Goal: Transaction & Acquisition: Purchase product/service

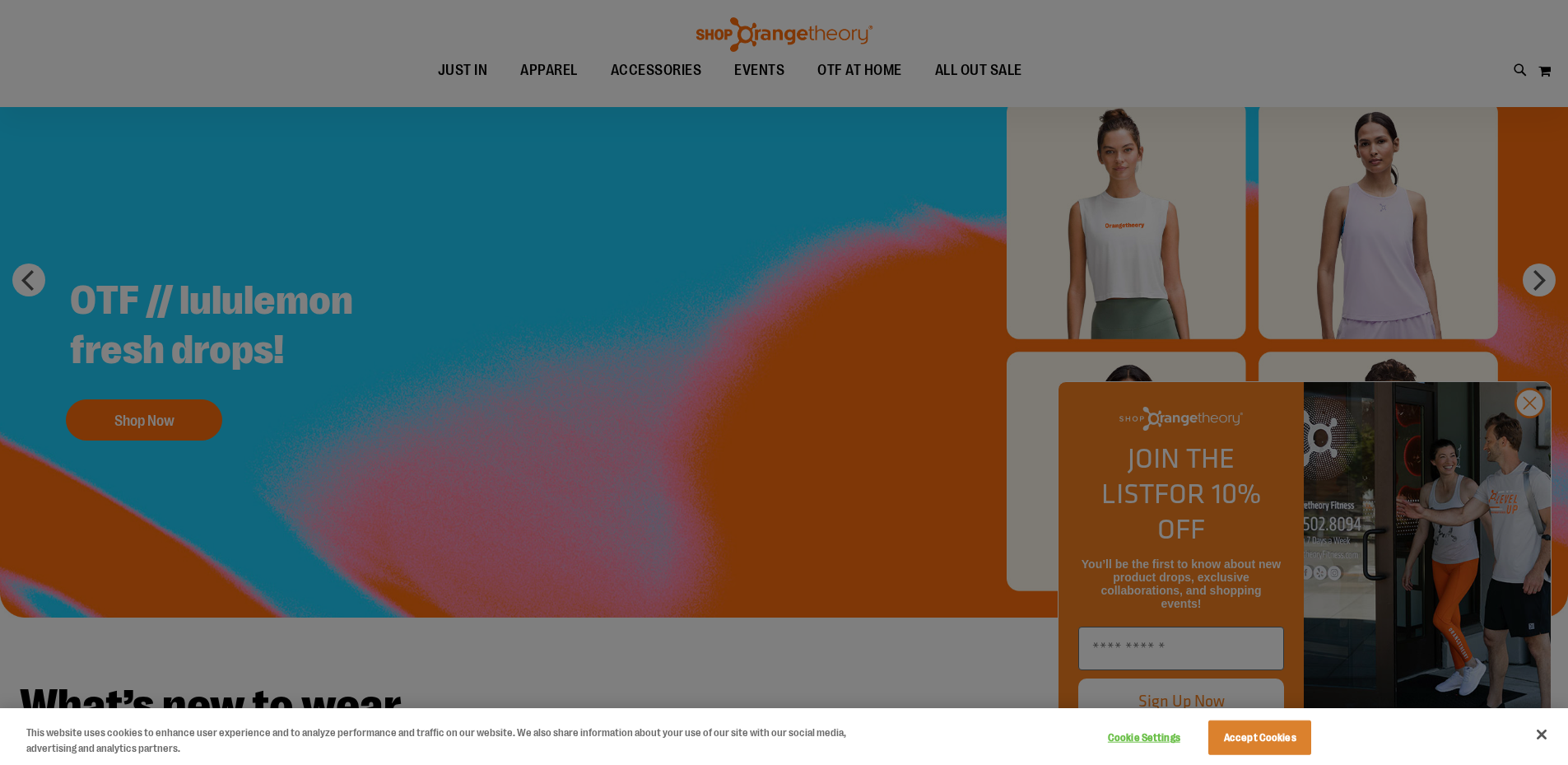
scroll to position [164, 0]
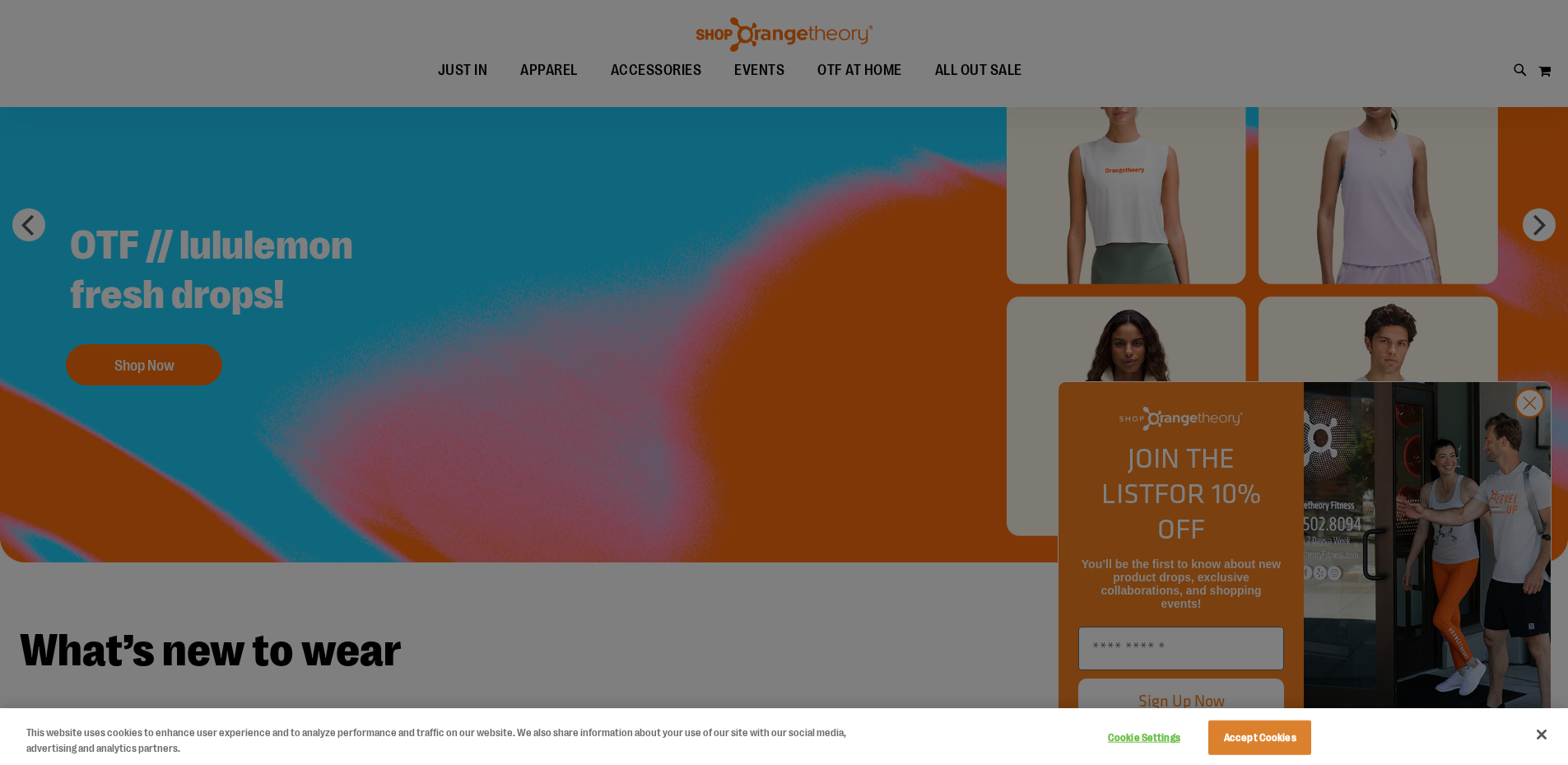
type input "**********"
click at [1272, 742] on button "Accept Cookies" at bounding box center [1260, 738] width 103 height 34
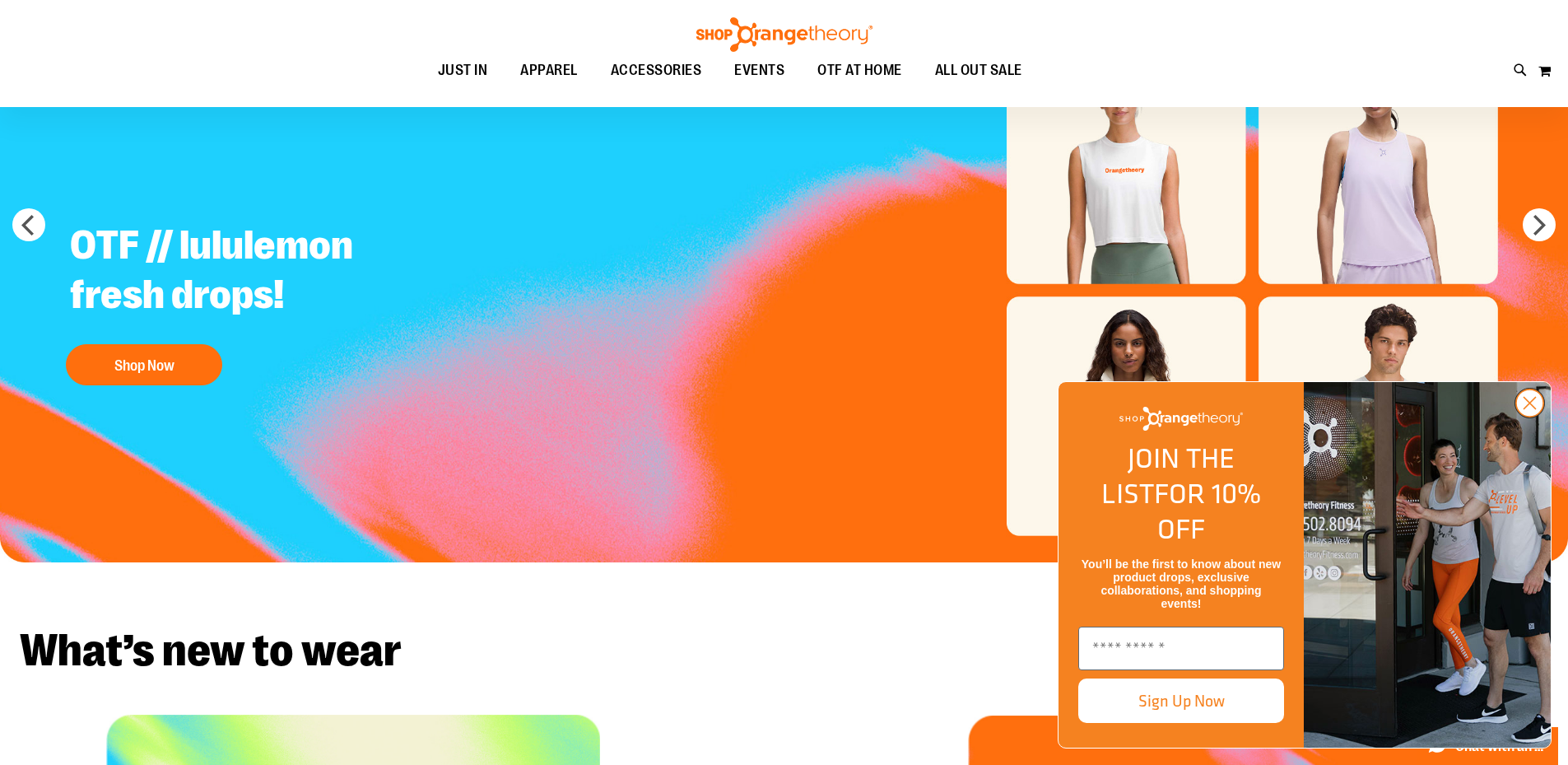
click at [1535, 416] on circle "Close dialog" at bounding box center [1530, 403] width 27 height 27
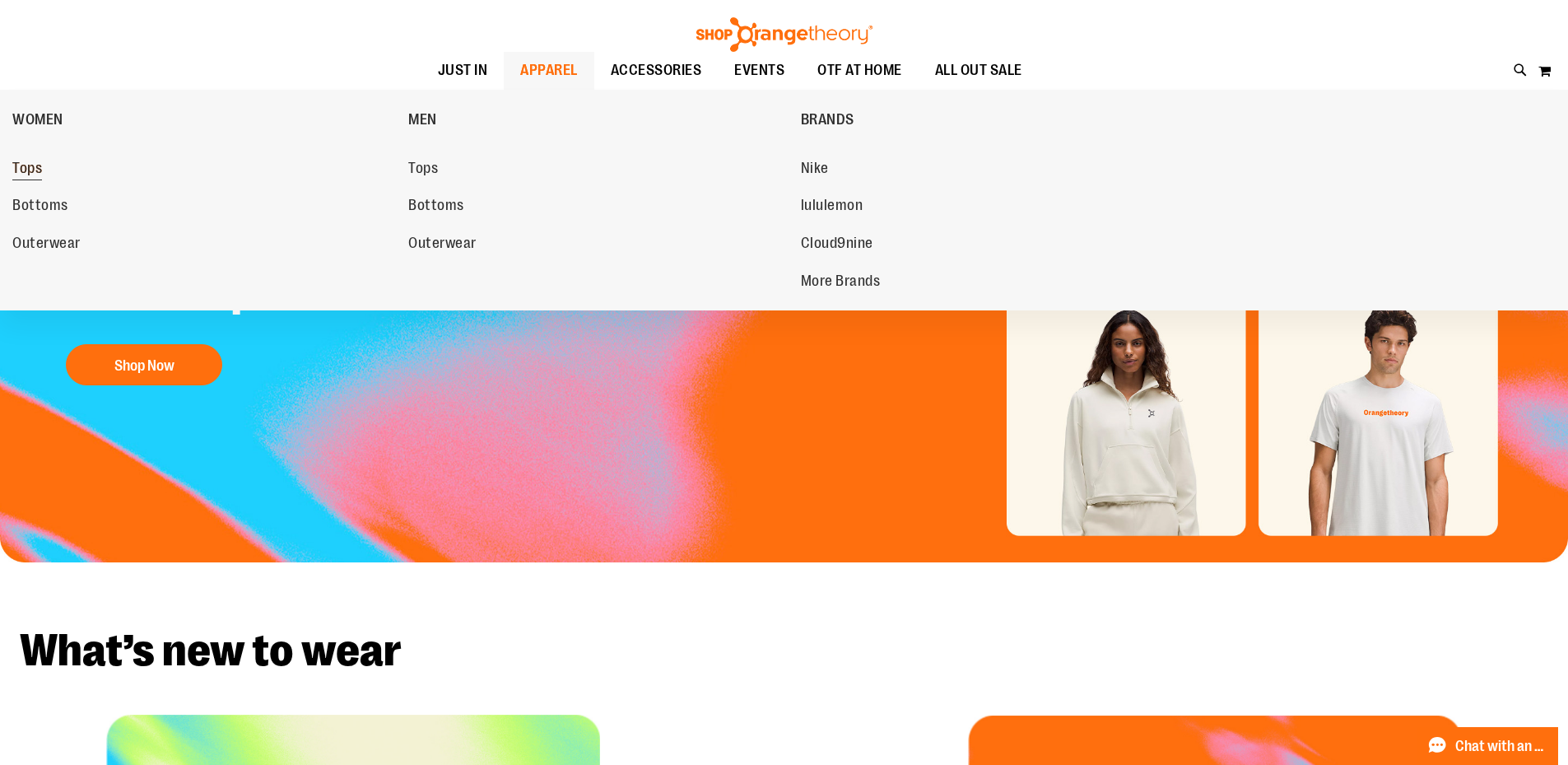
click at [27, 173] on span "Tops" at bounding box center [27, 170] width 29 height 21
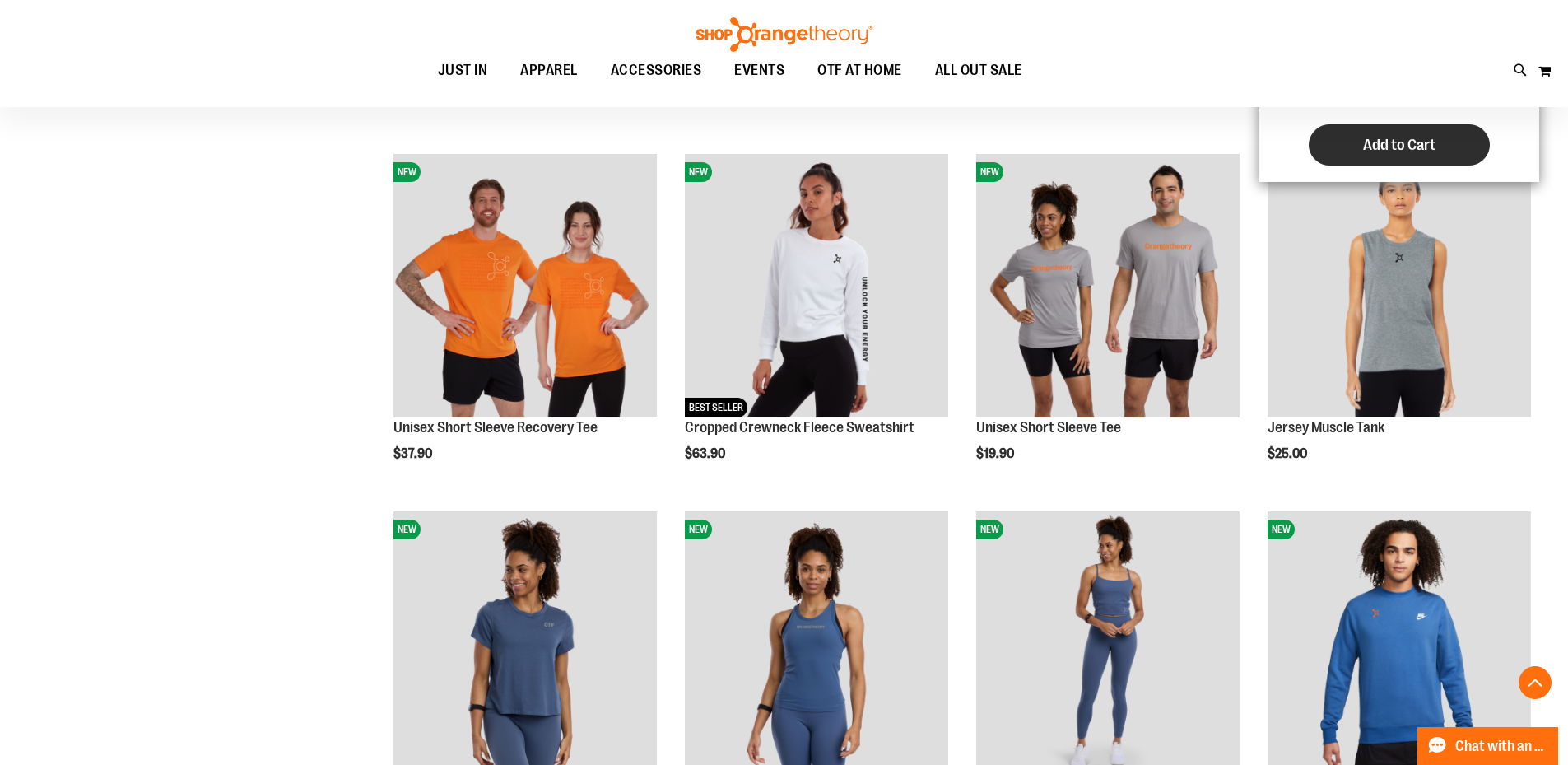
scroll to position [1135, 0]
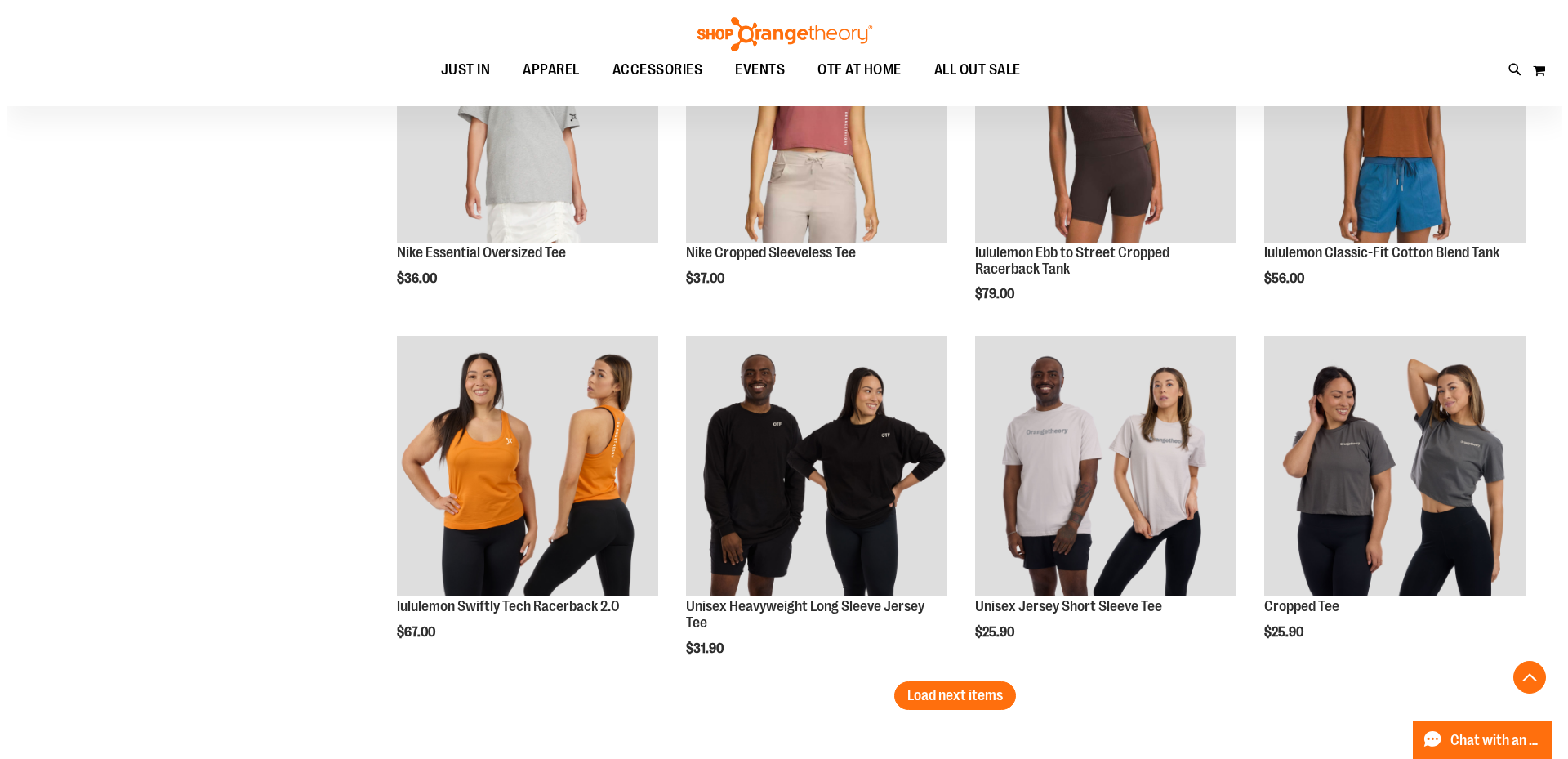
scroll to position [2704, 0]
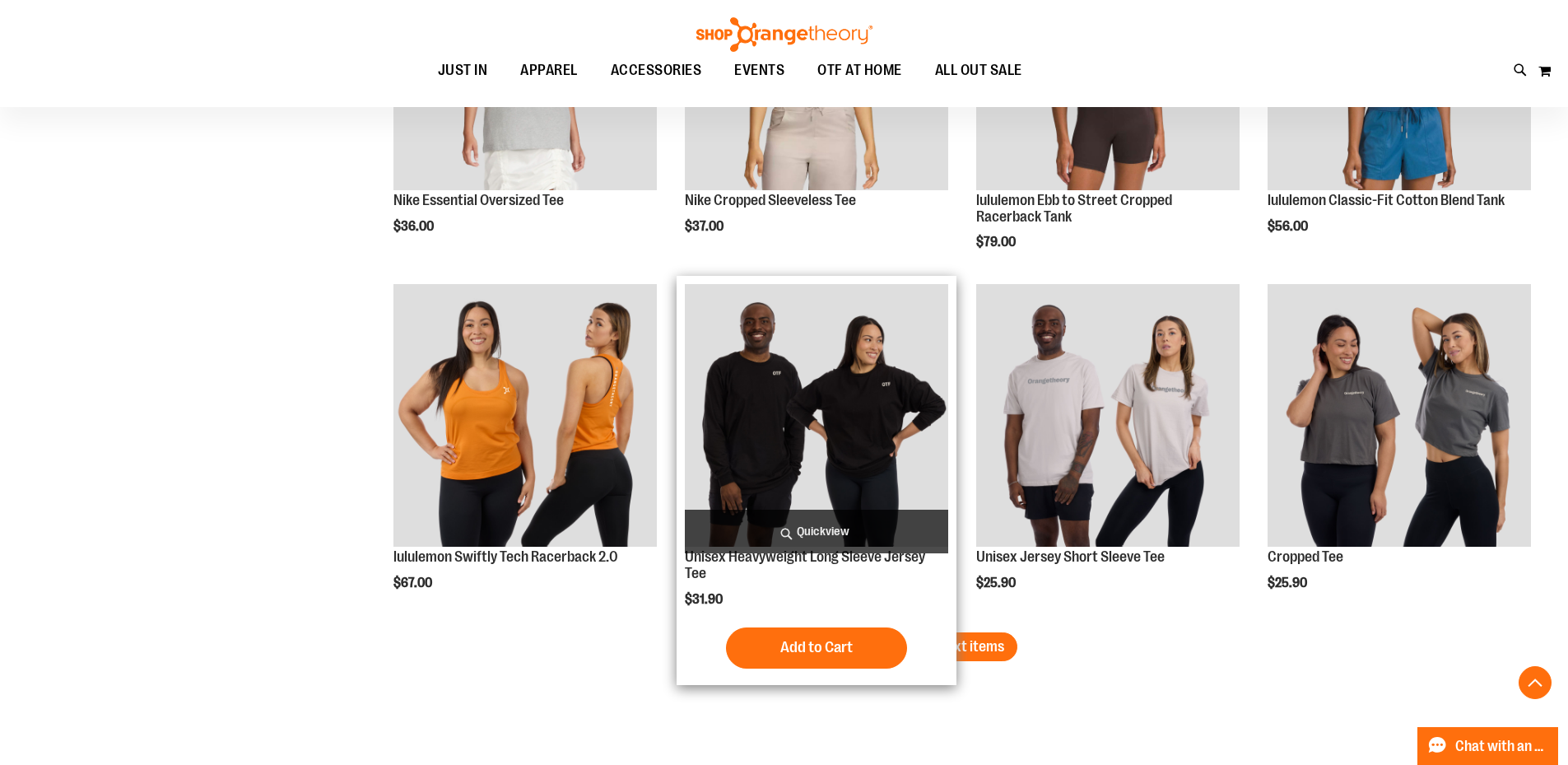
type input "**********"
click at [846, 554] on span "Quickview" at bounding box center [816, 532] width 264 height 44
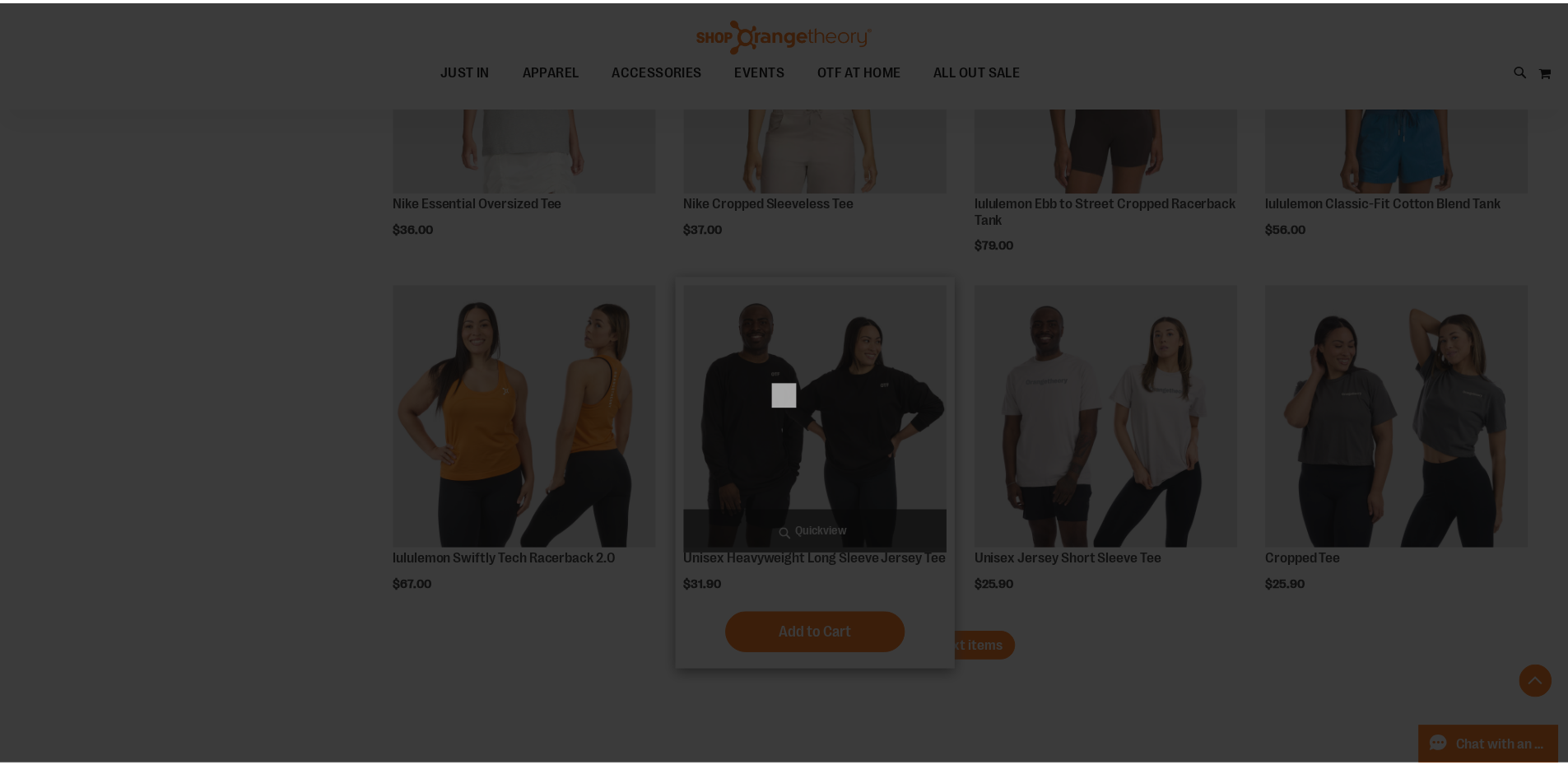
scroll to position [0, 0]
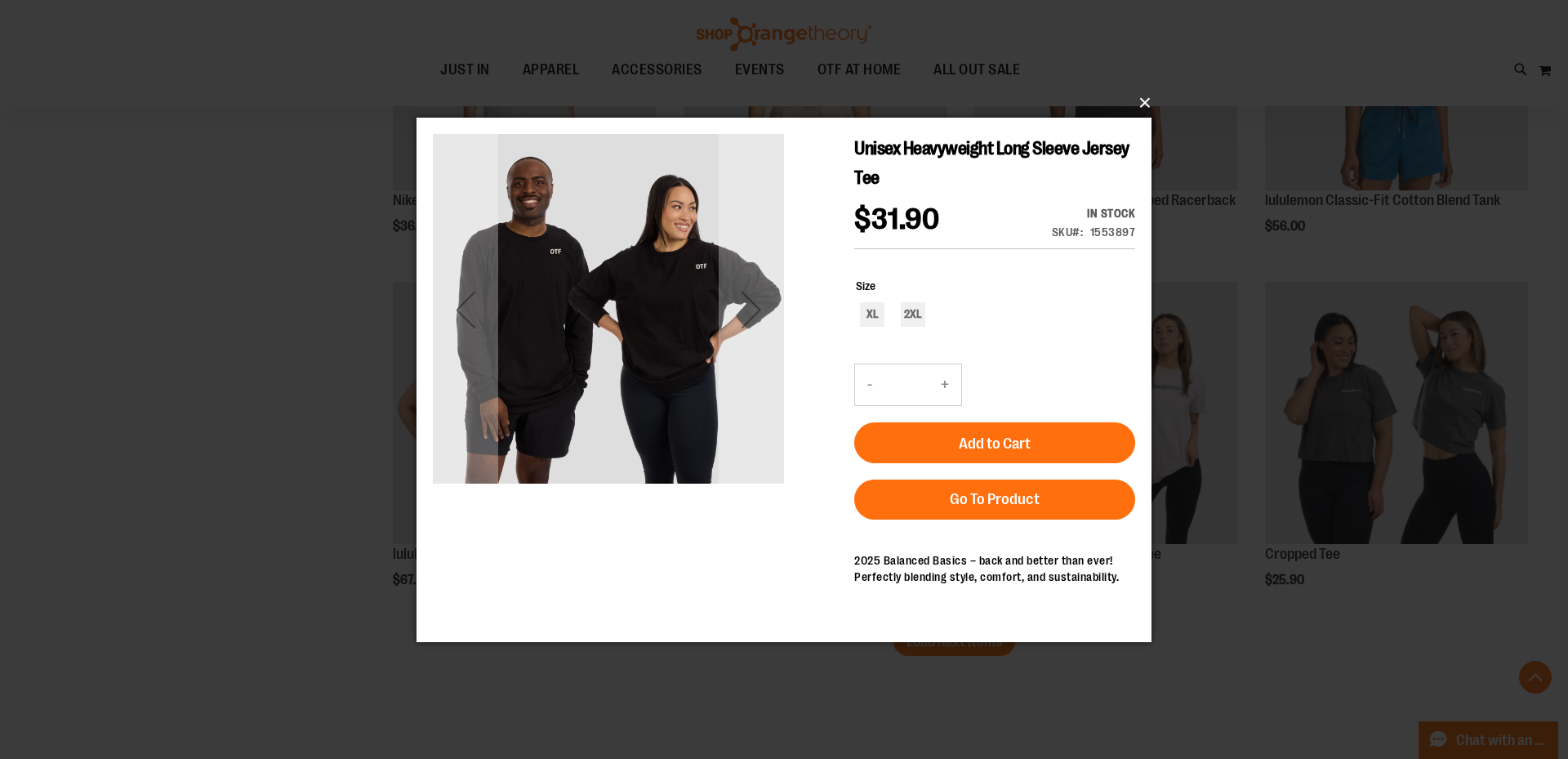
click at [1150, 109] on button "×" at bounding box center [789, 103] width 736 height 36
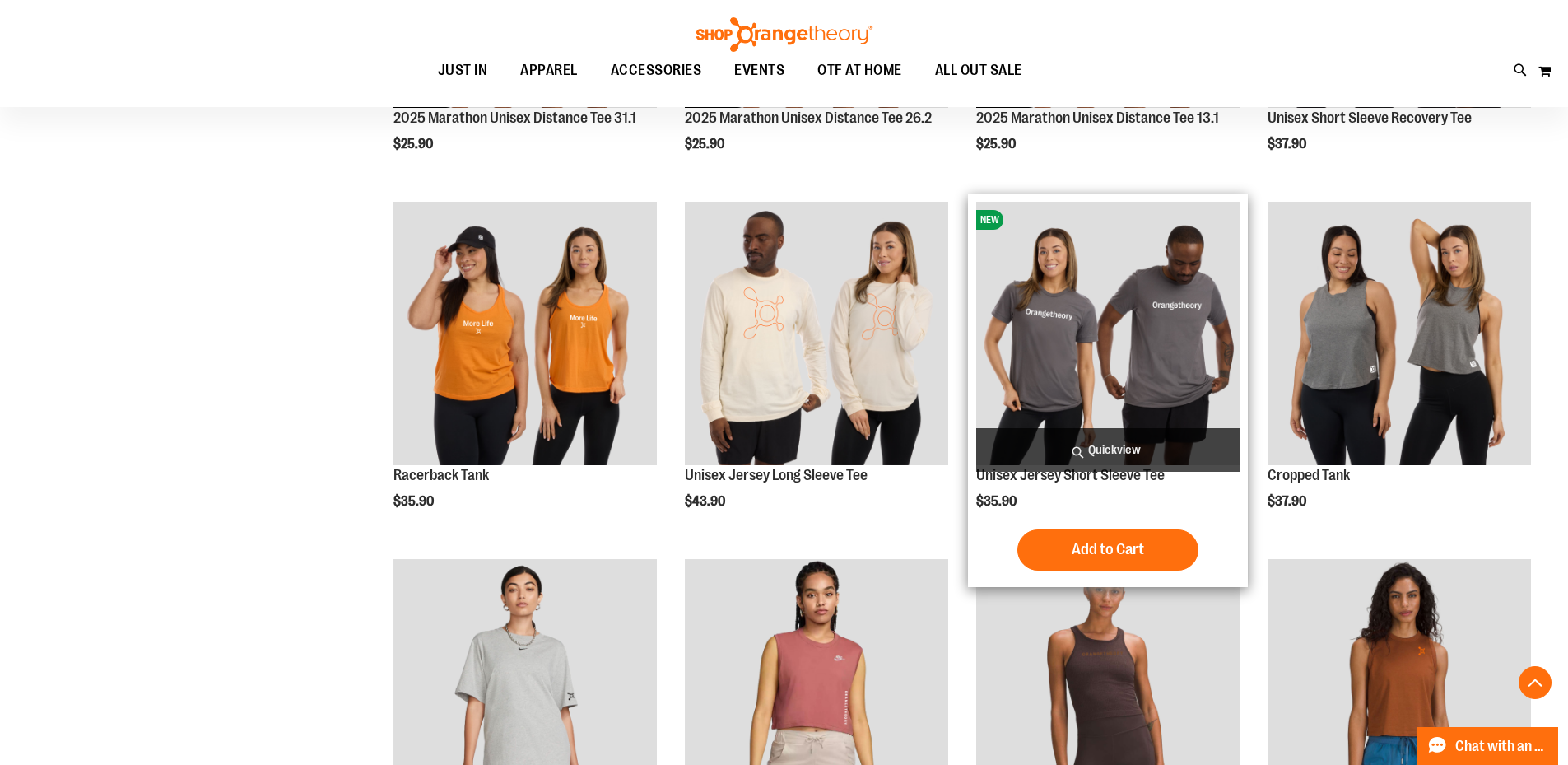
scroll to position [2067, 0]
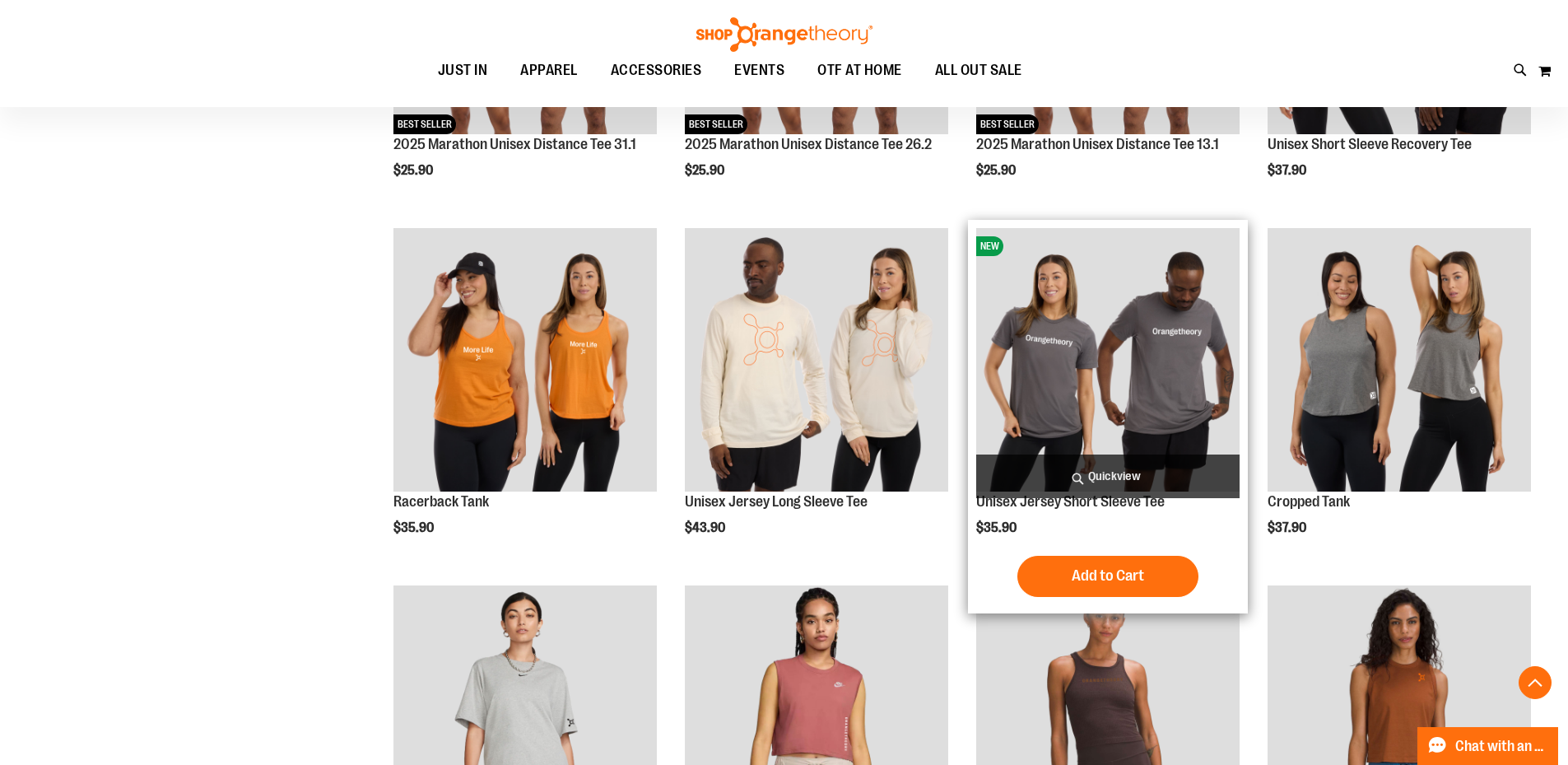
click at [1059, 391] on img "product" at bounding box center [1108, 360] width 264 height 264
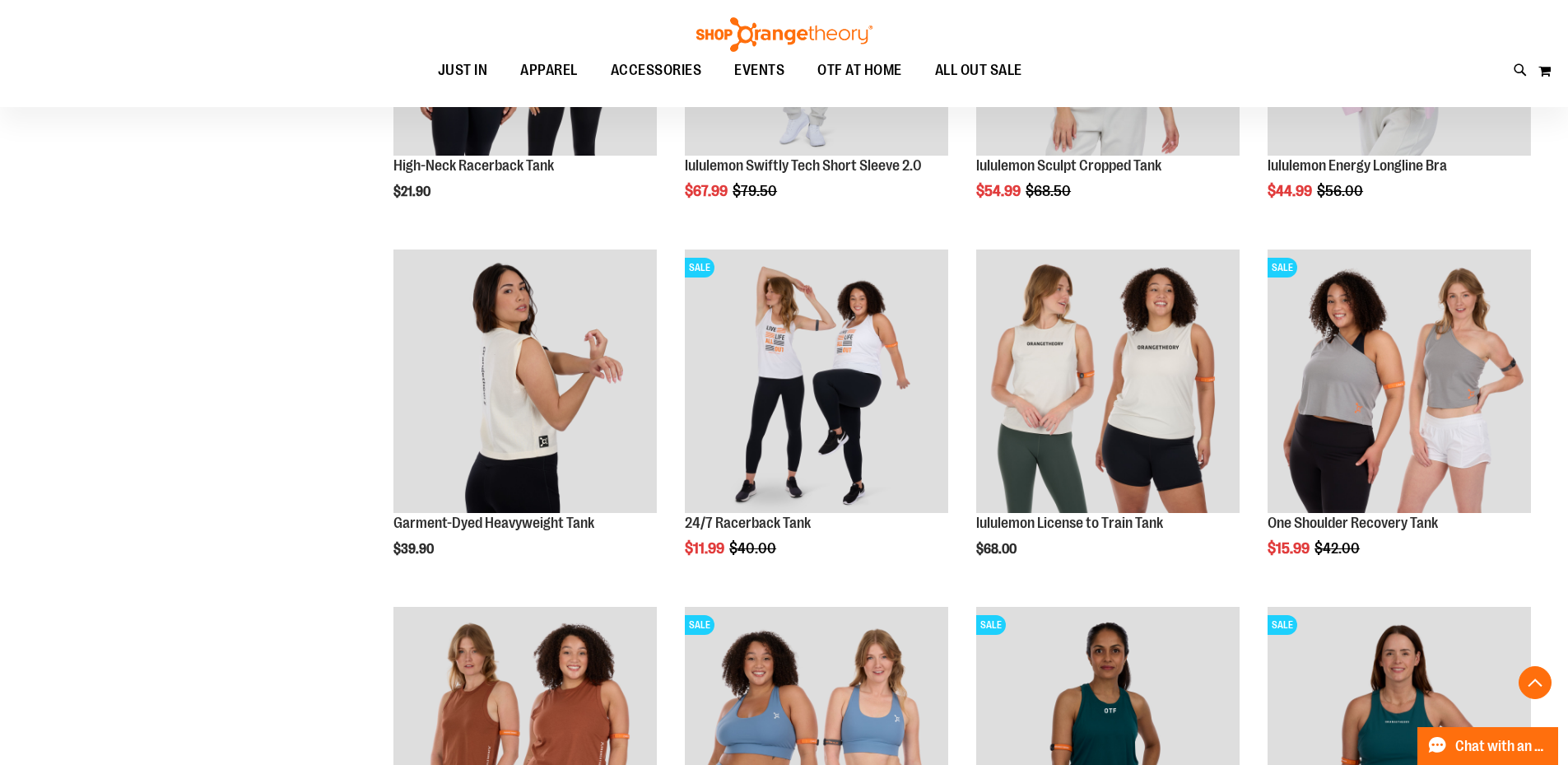
scroll to position [1409, 0]
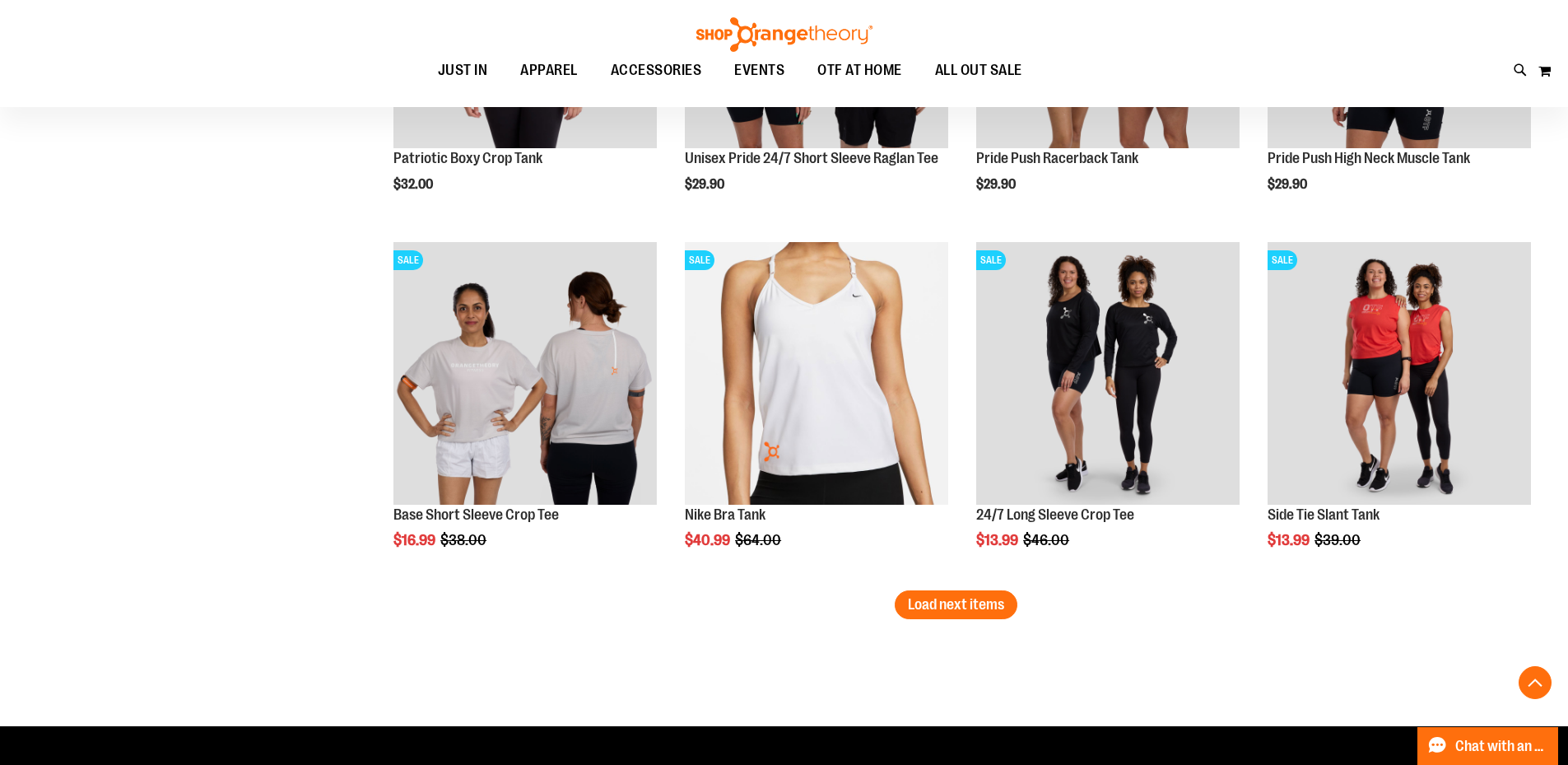
scroll to position [2945, 0]
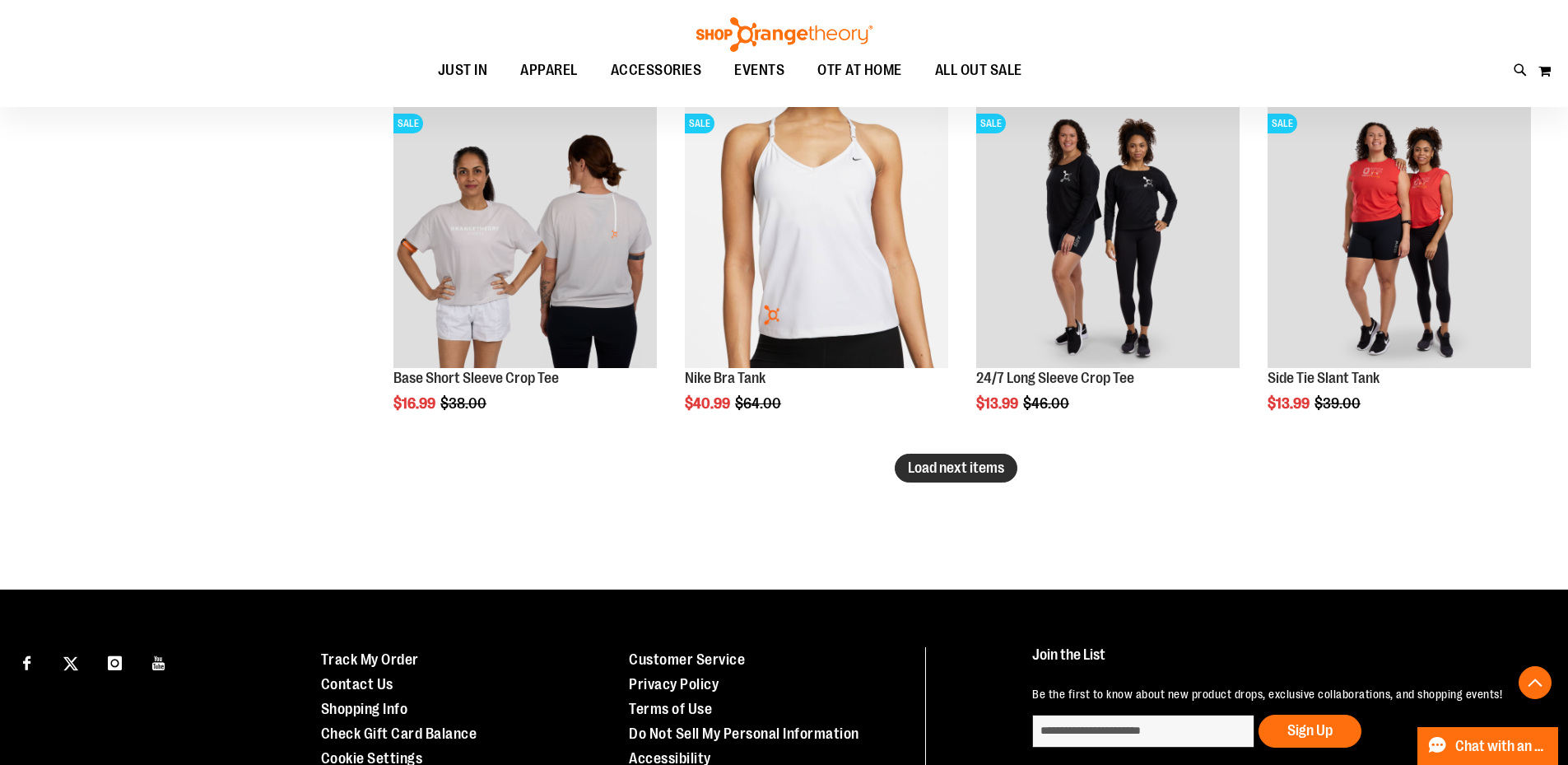
type input "**********"
click at [965, 460] on span "Load next items" at bounding box center [957, 467] width 97 height 16
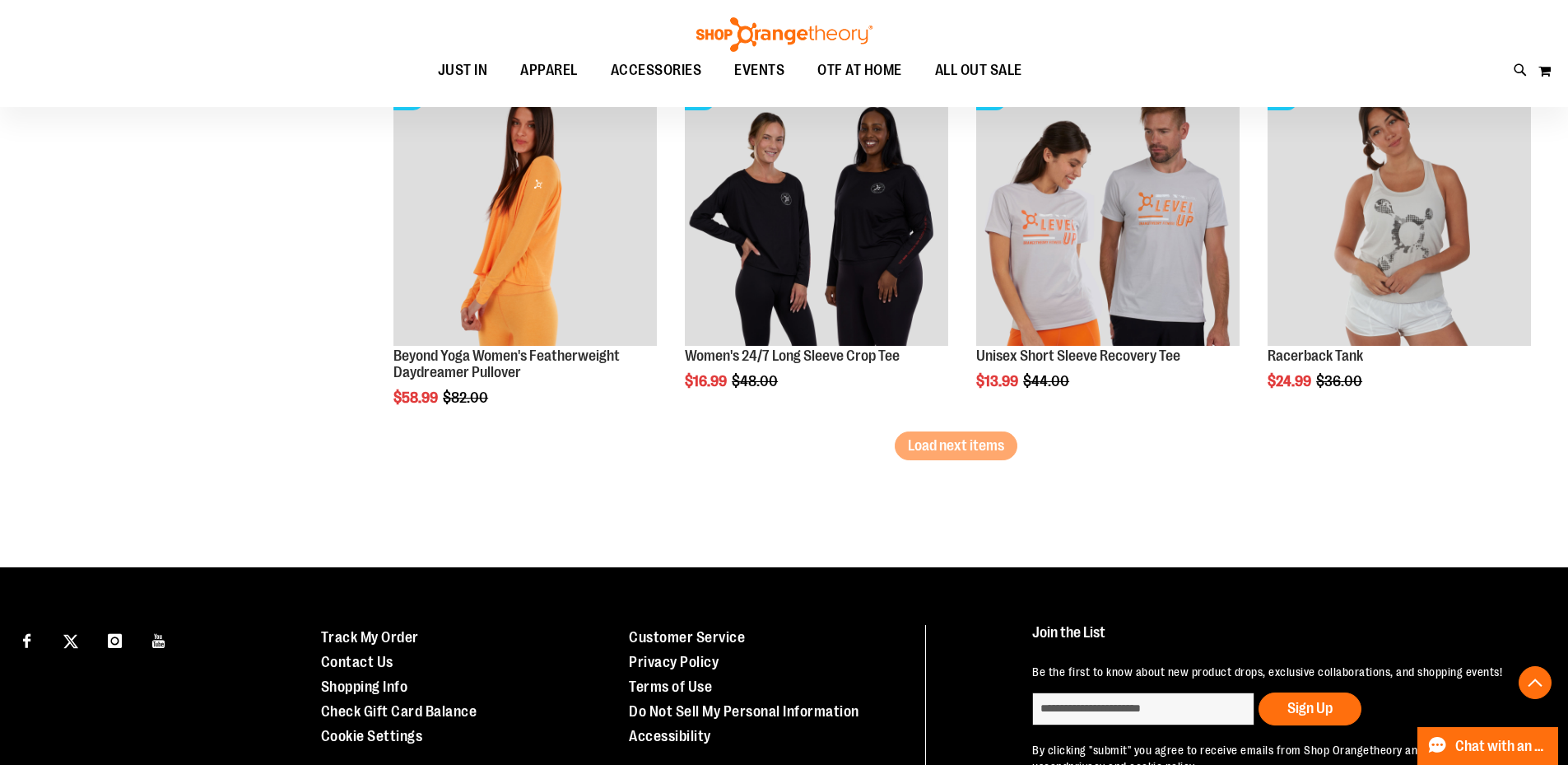
scroll to position [4042, 0]
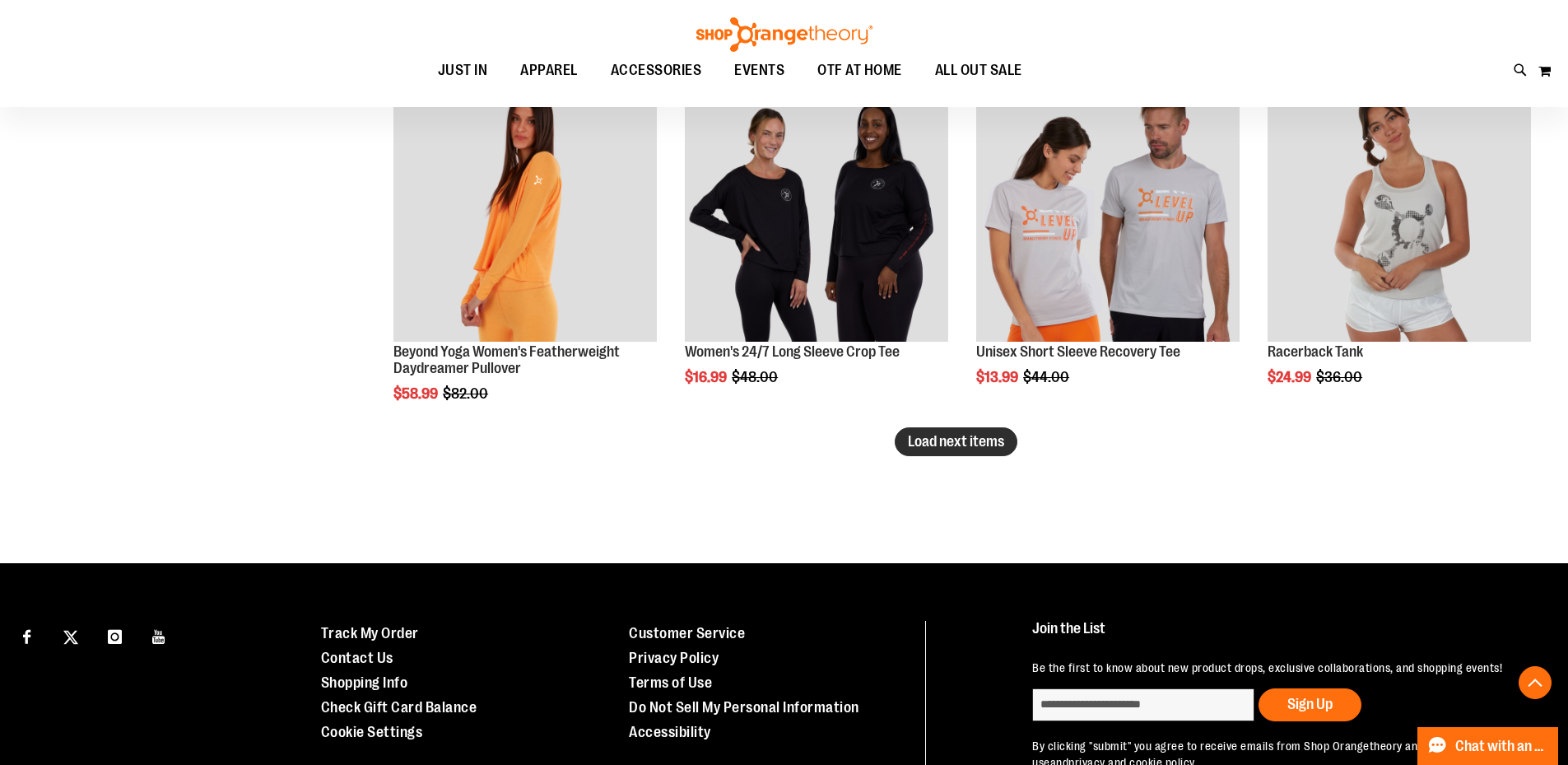
click at [948, 442] on span "Load next items" at bounding box center [957, 441] width 97 height 16
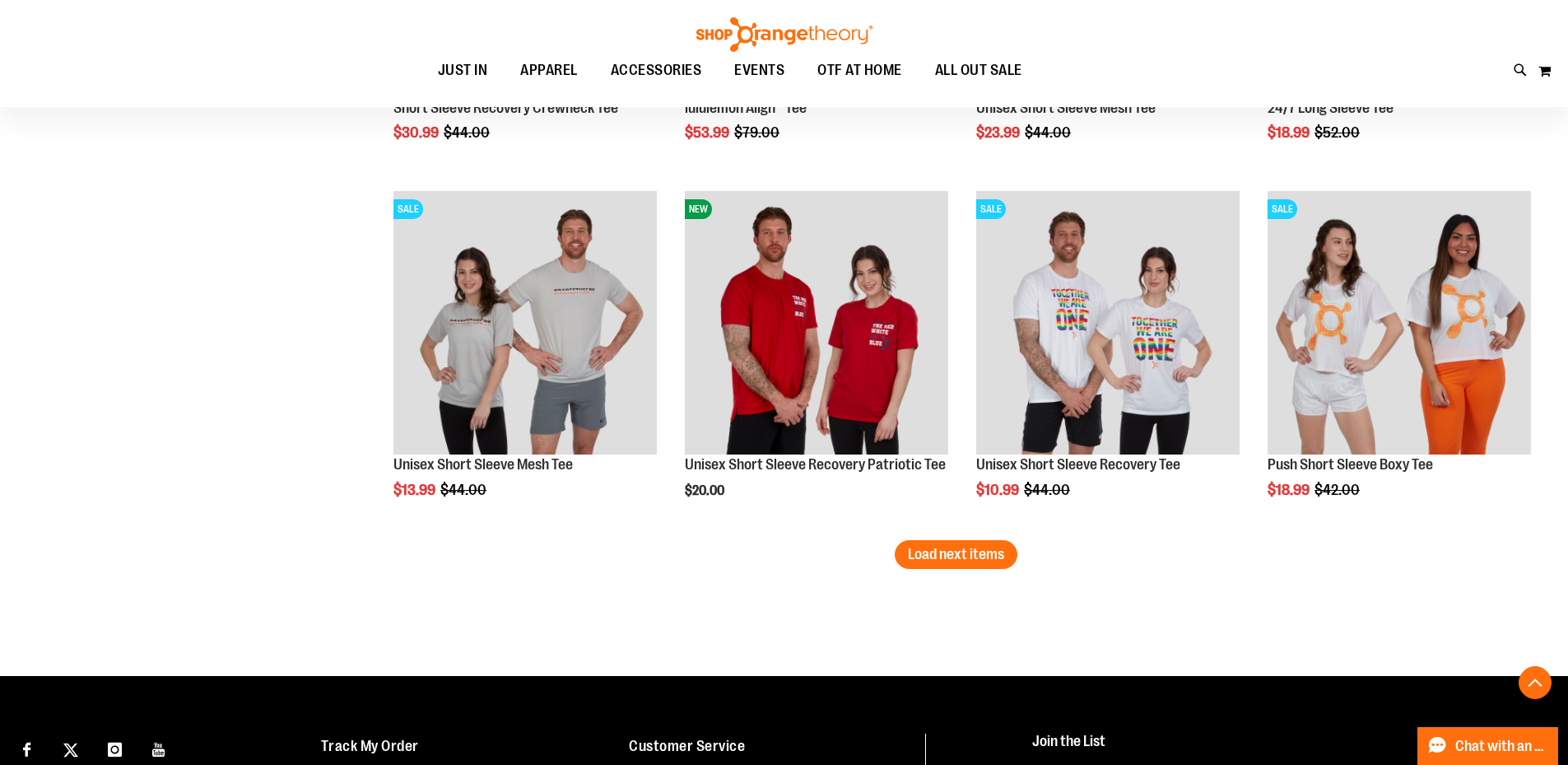
scroll to position [5218, 0]
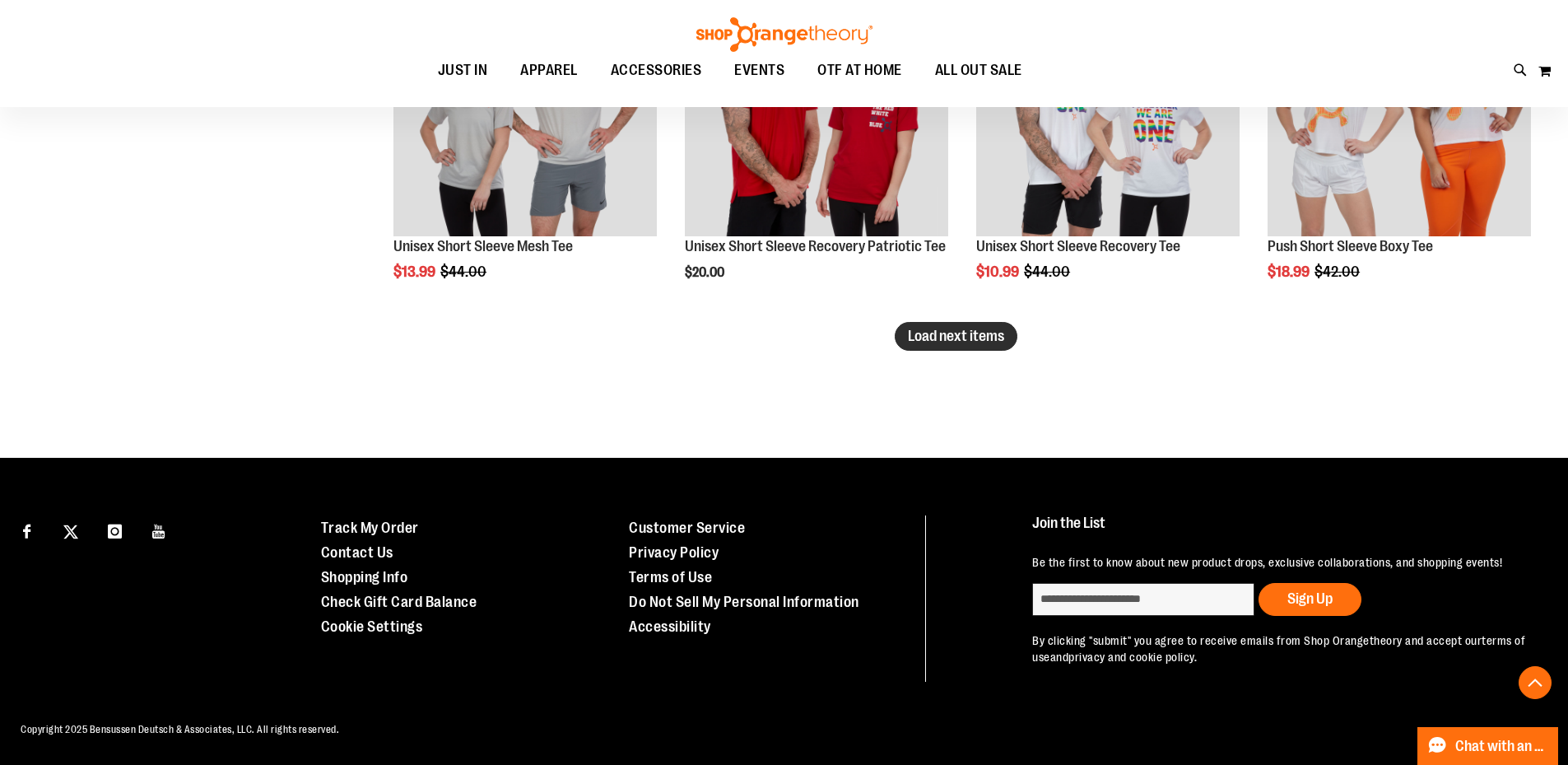
click at [992, 350] on button "Load next items" at bounding box center [956, 337] width 122 height 28
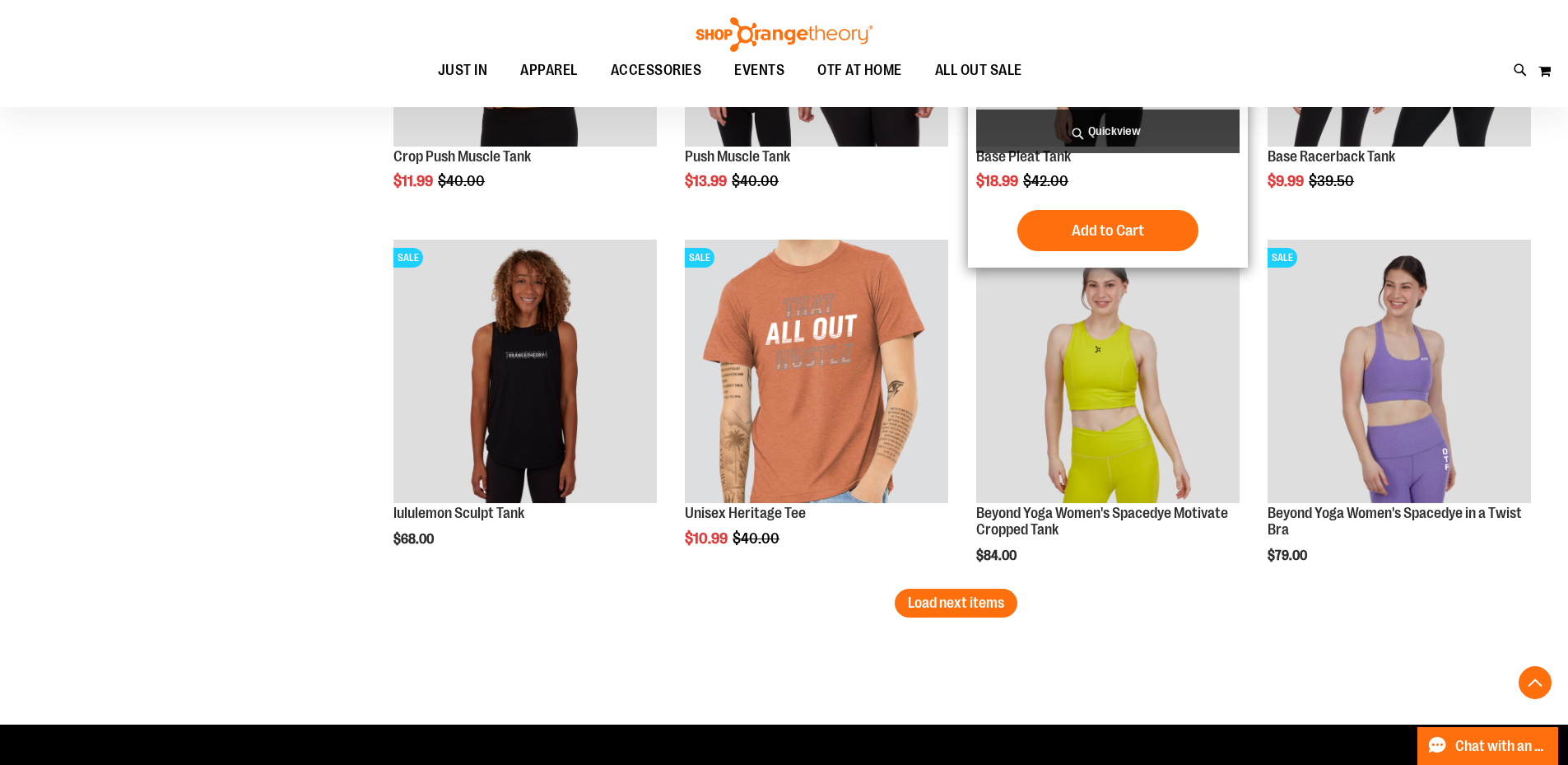
scroll to position [6042, 0]
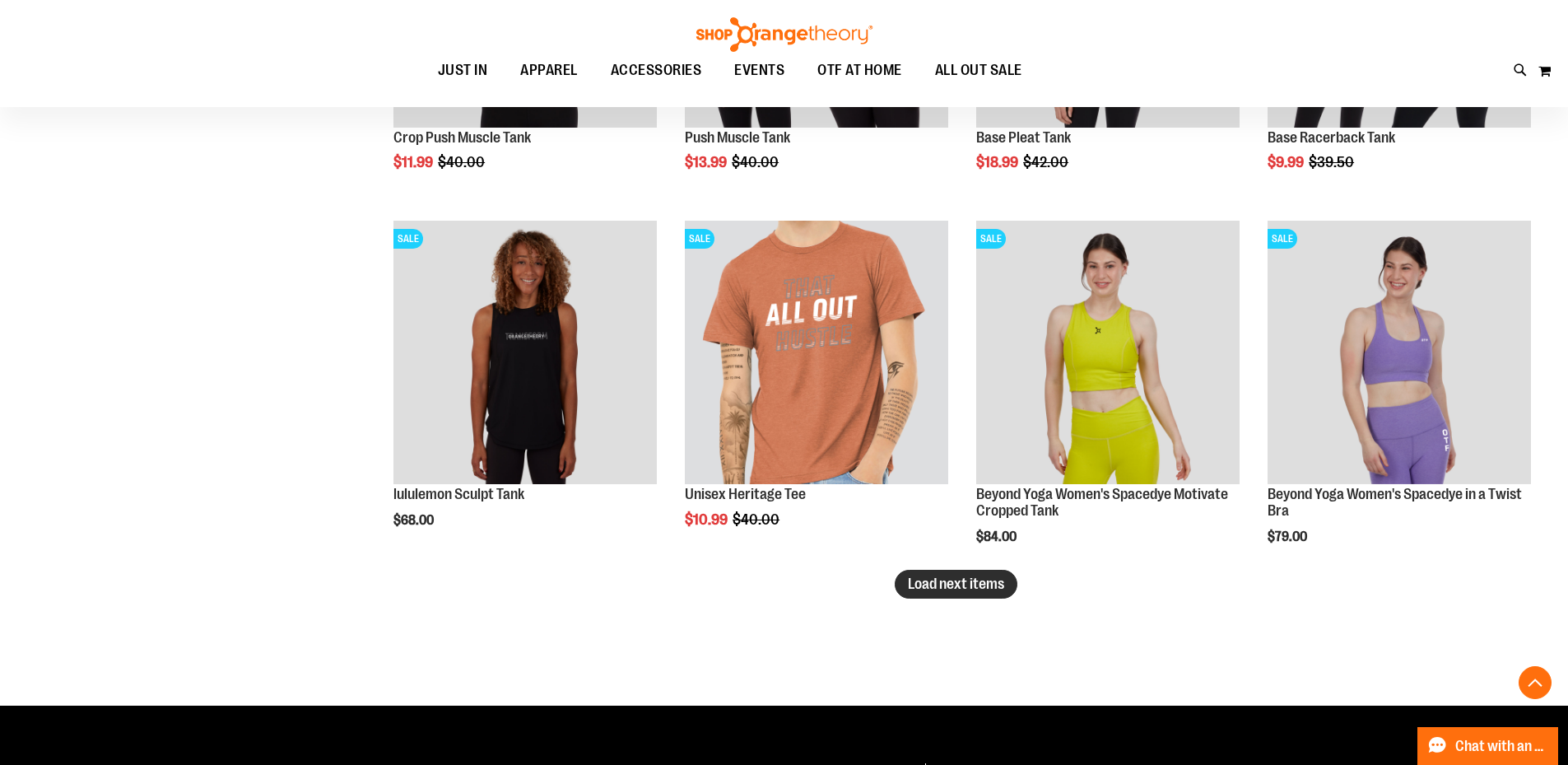
click at [982, 594] on button "Load next items" at bounding box center [956, 584] width 122 height 28
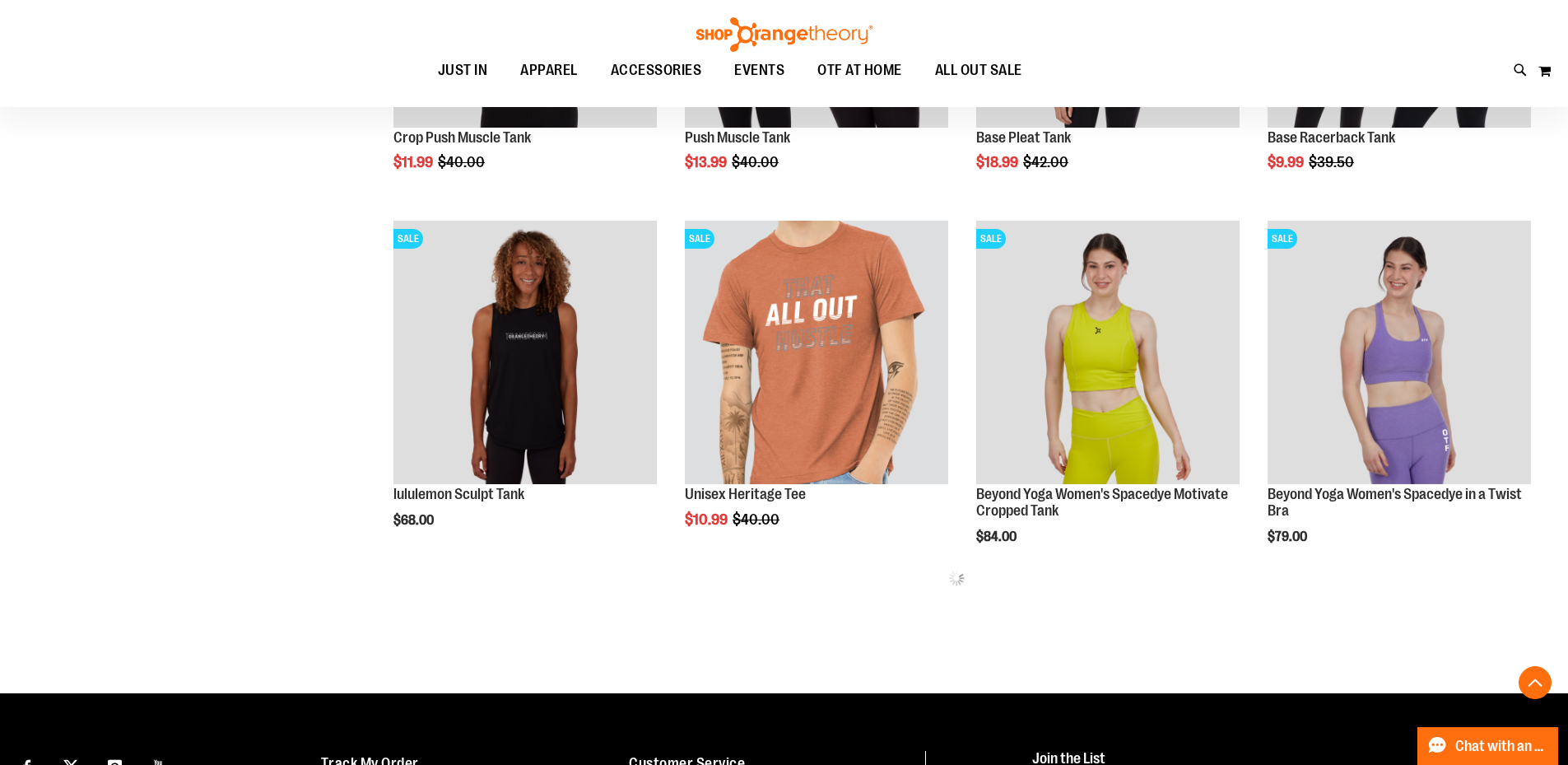
scroll to position [6151, 0]
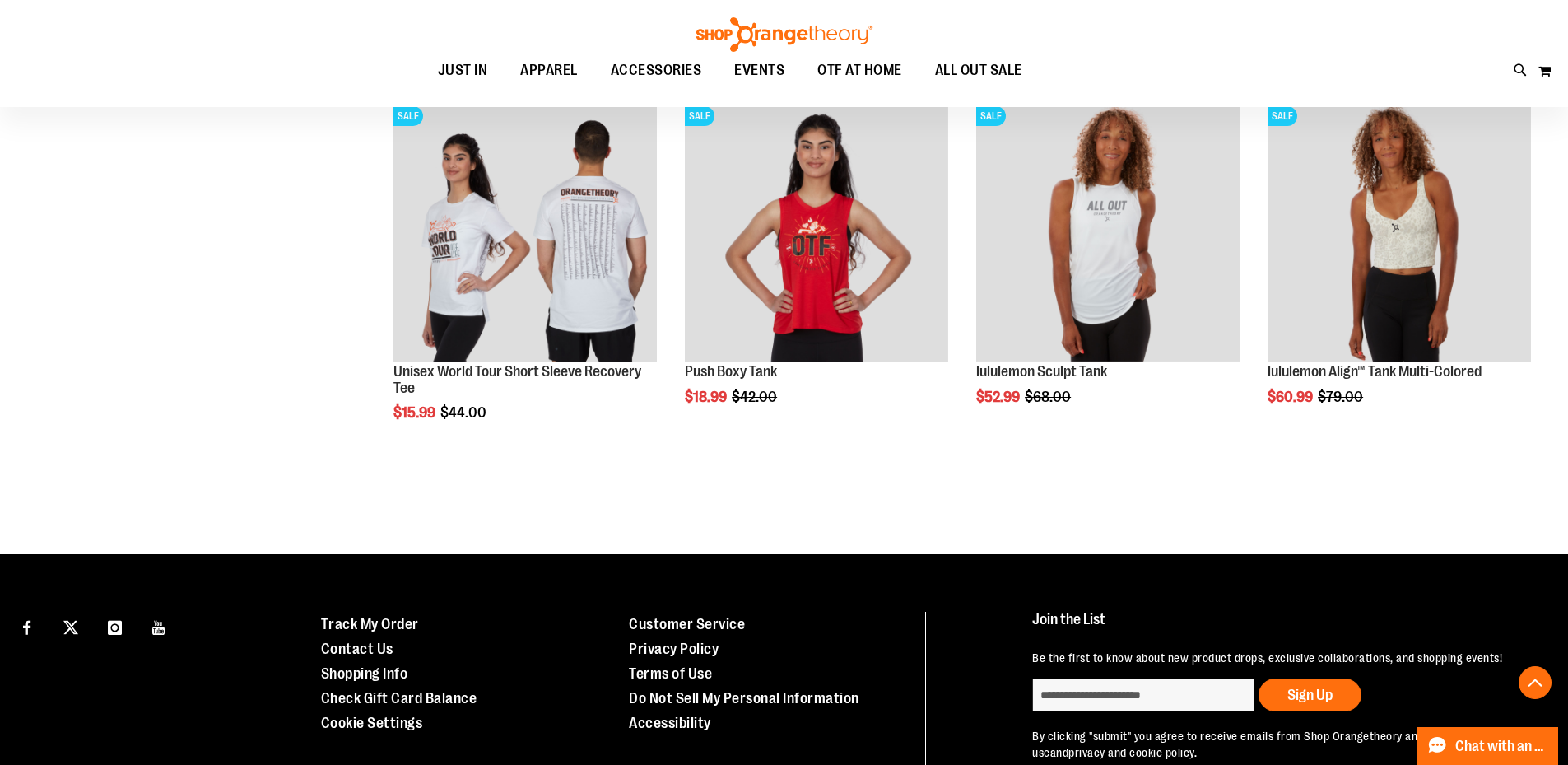
scroll to position [6591, 0]
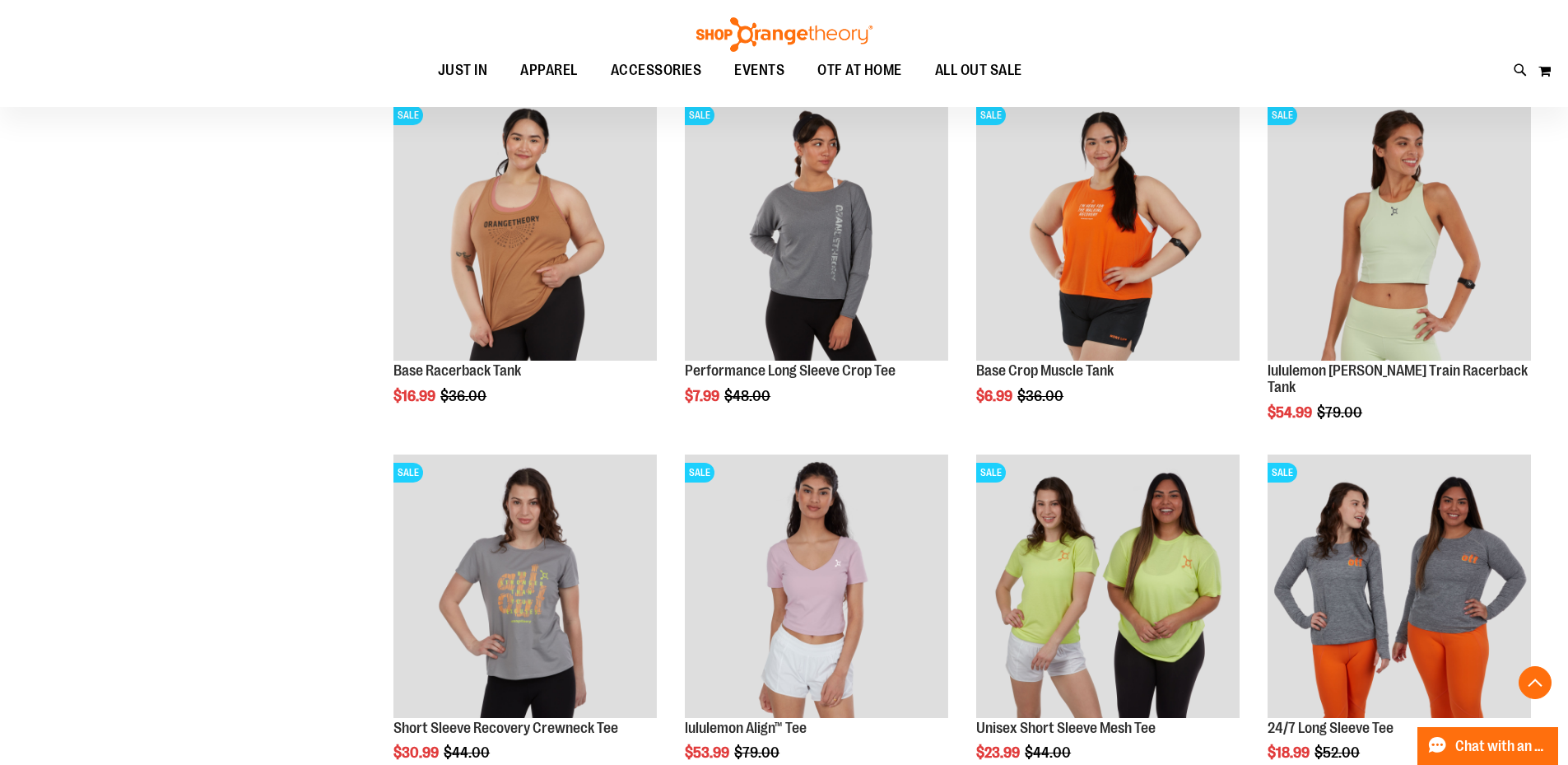
scroll to position [4313, 0]
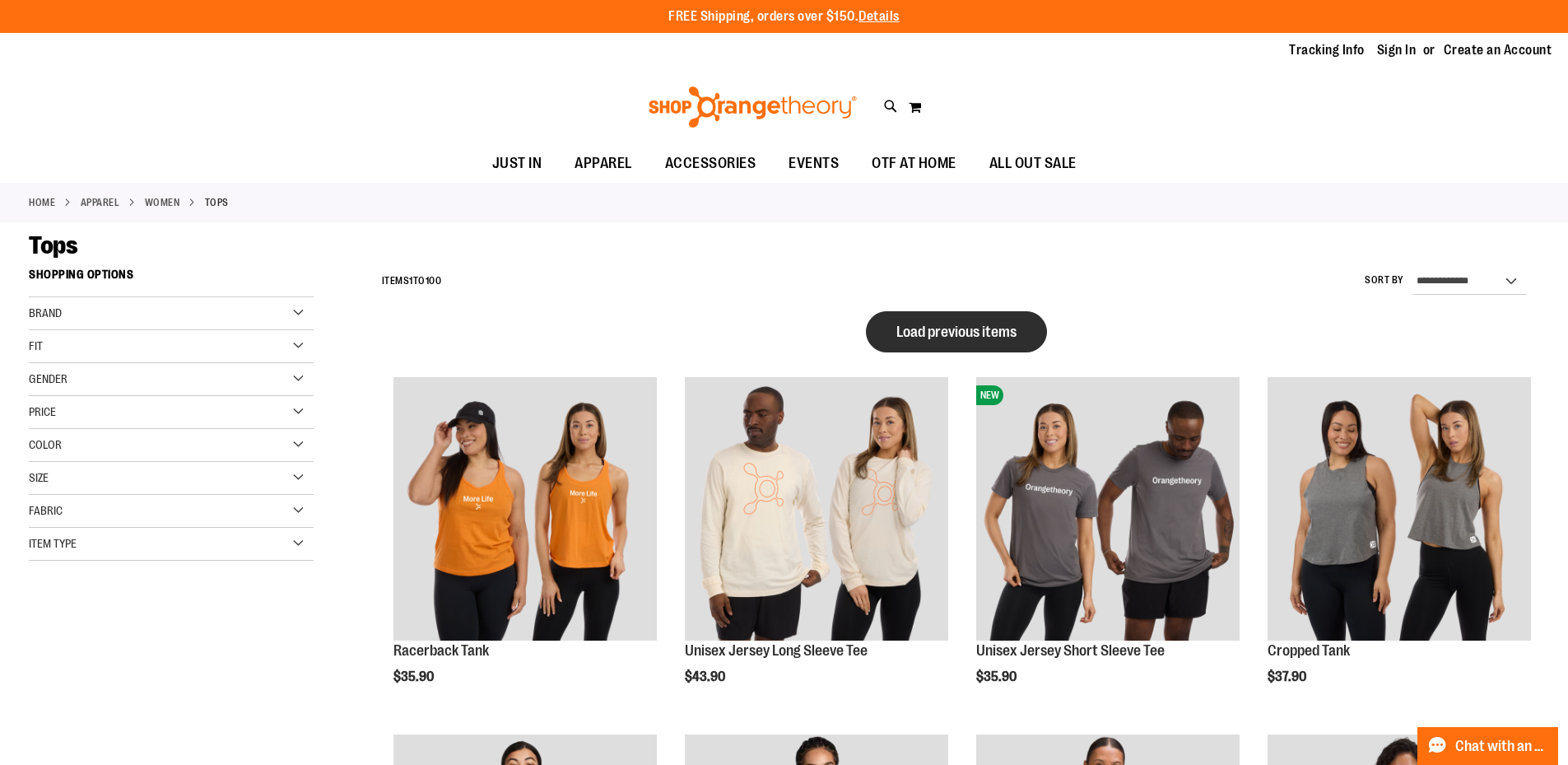
click at [922, 335] on span "Load previous items" at bounding box center [957, 331] width 120 height 16
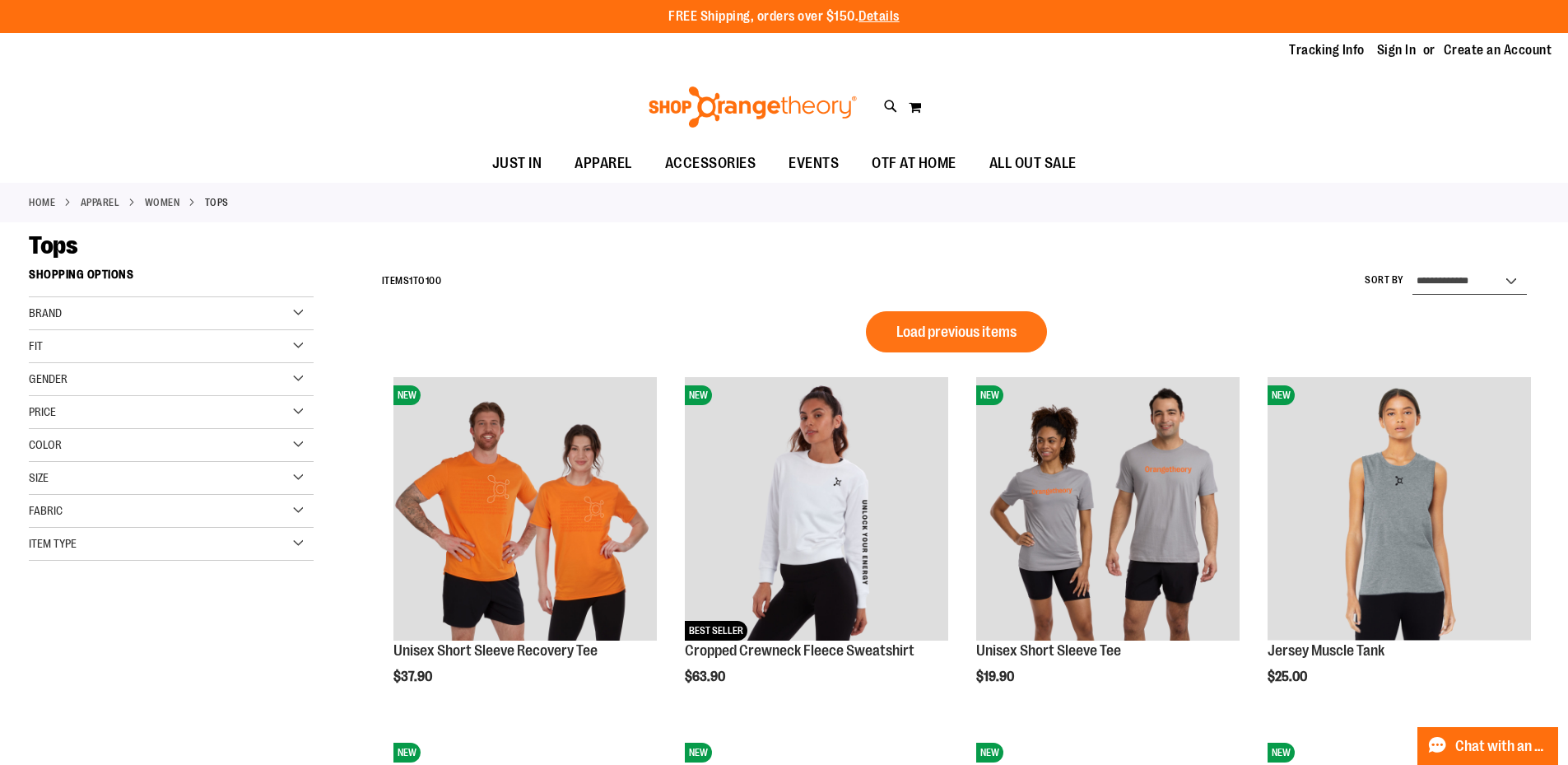
click at [1441, 291] on select "**********" at bounding box center [1469, 282] width 115 height 27
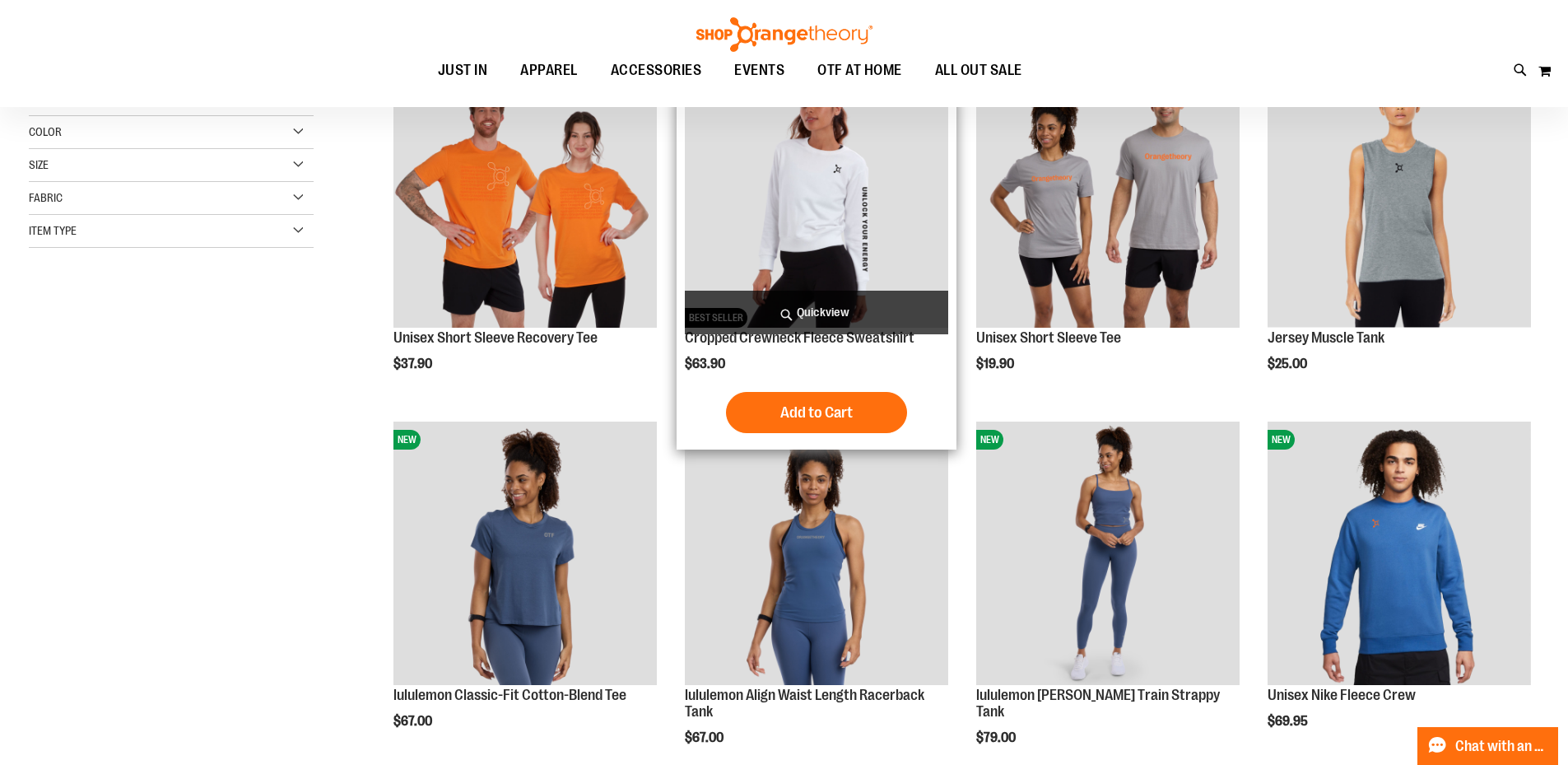
scroll to position [156, 0]
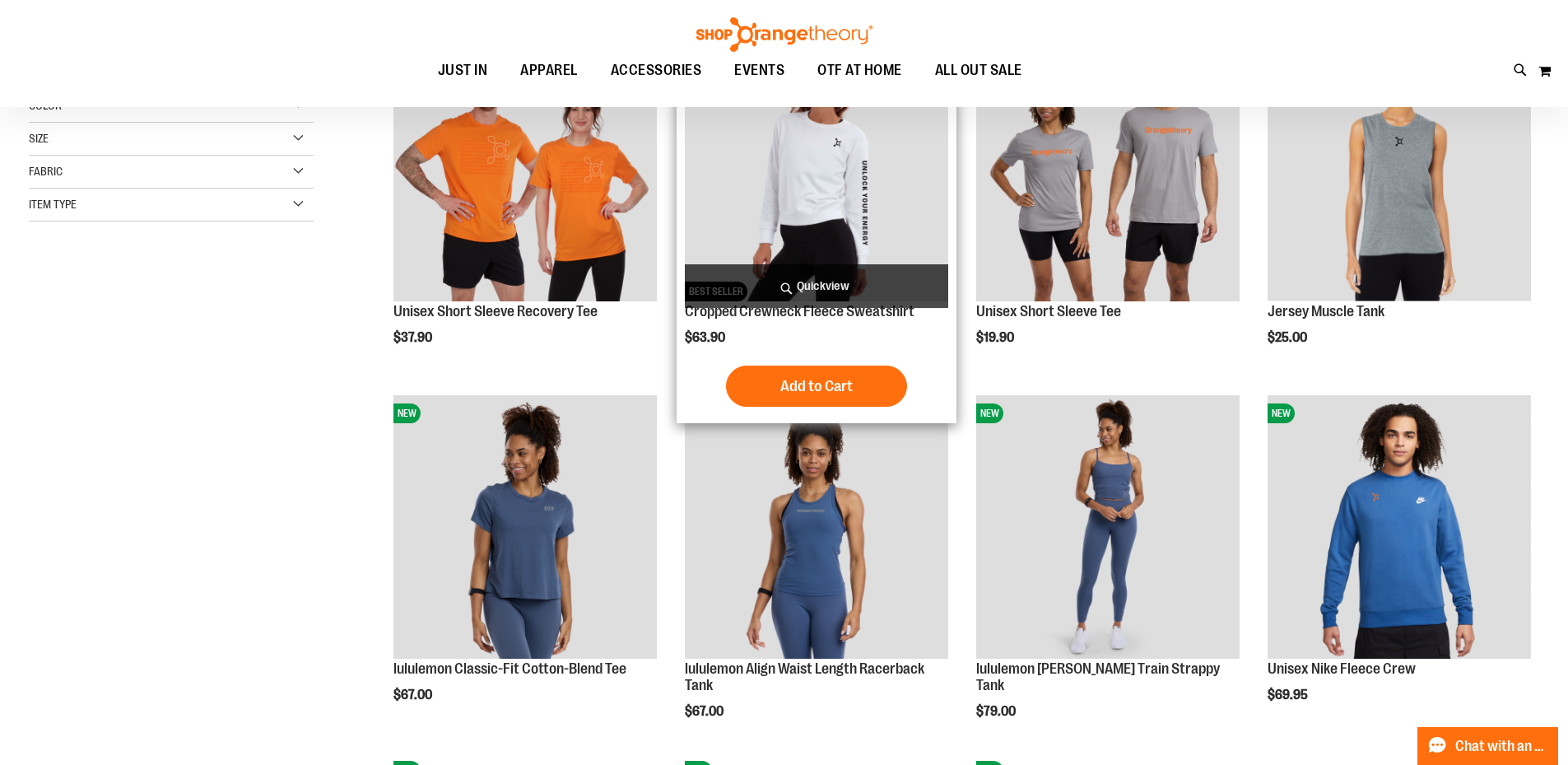
click at [830, 228] on img "product" at bounding box center [816, 170] width 264 height 264
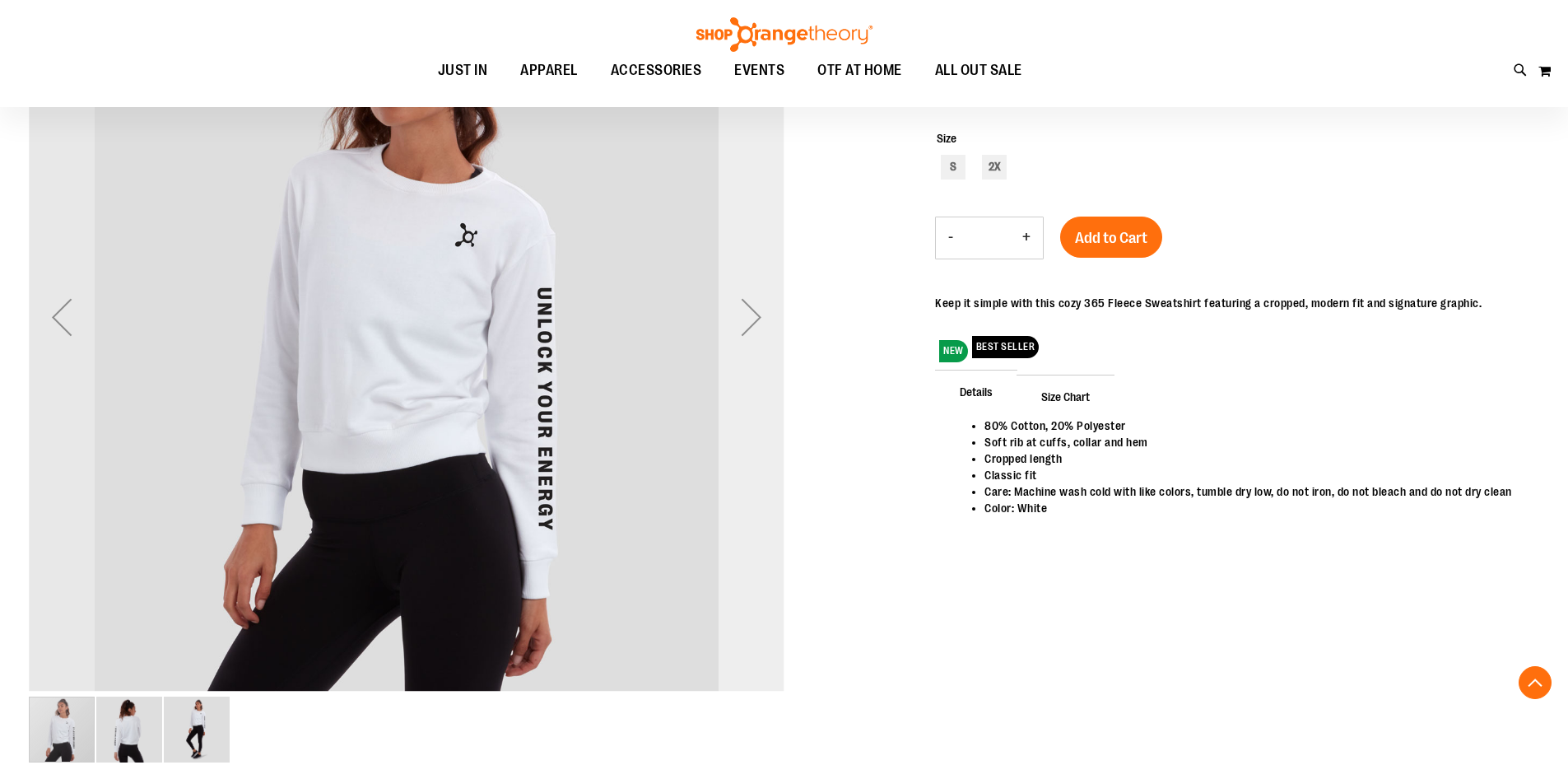
scroll to position [272, 0]
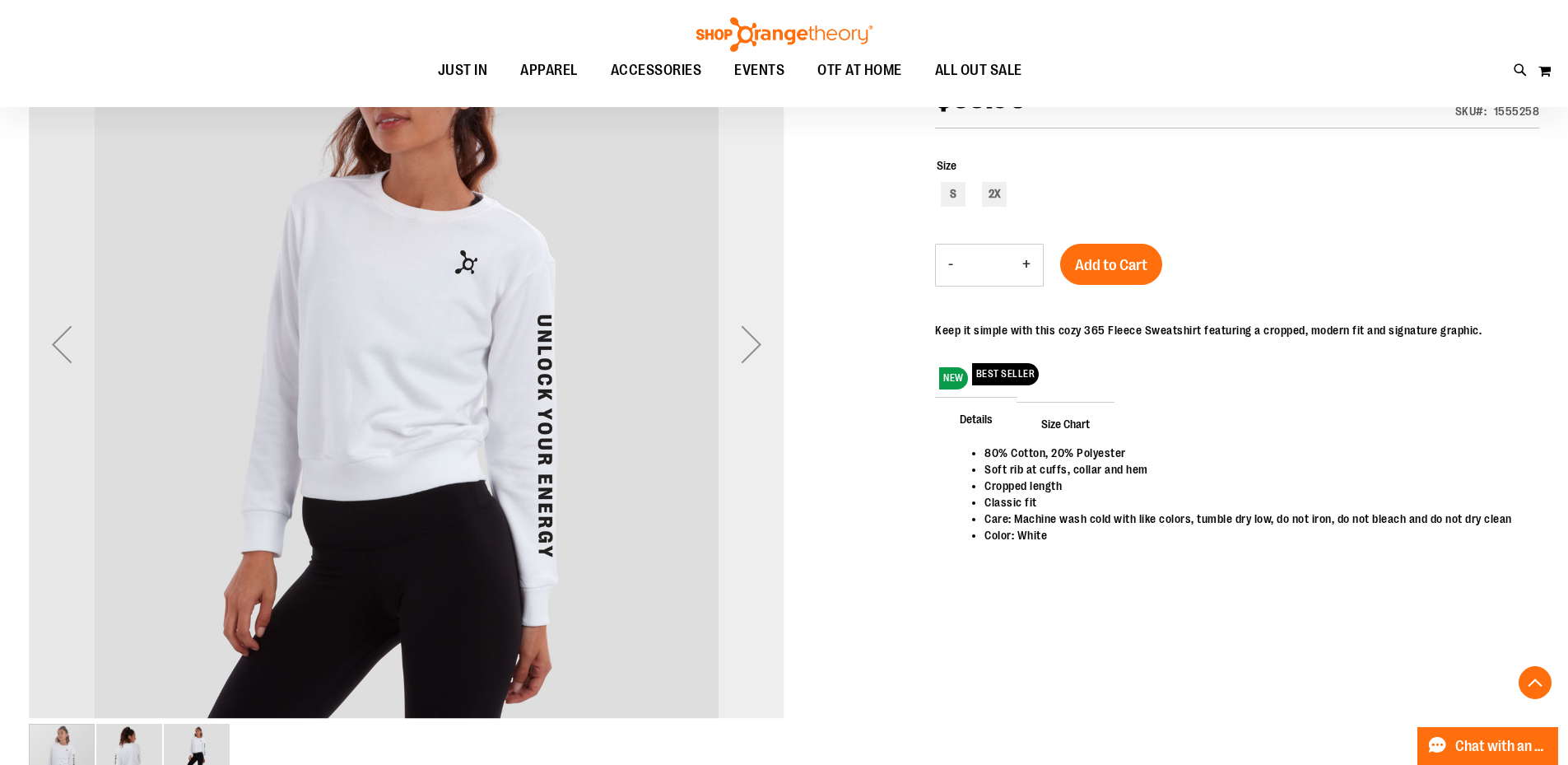
type input "**********"
click at [741, 369] on div "Next" at bounding box center [751, 343] width 65 height 65
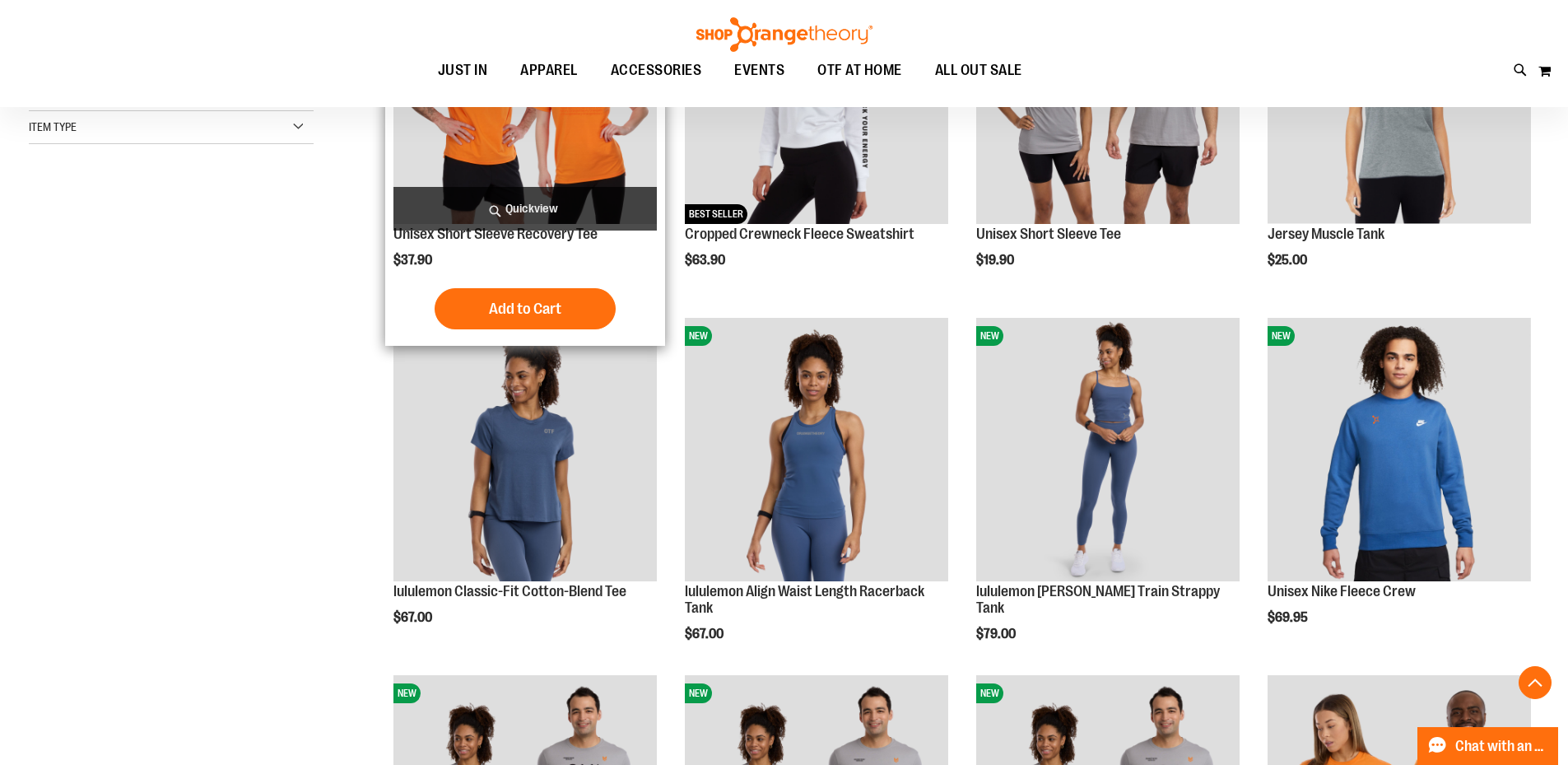
scroll to position [755, 0]
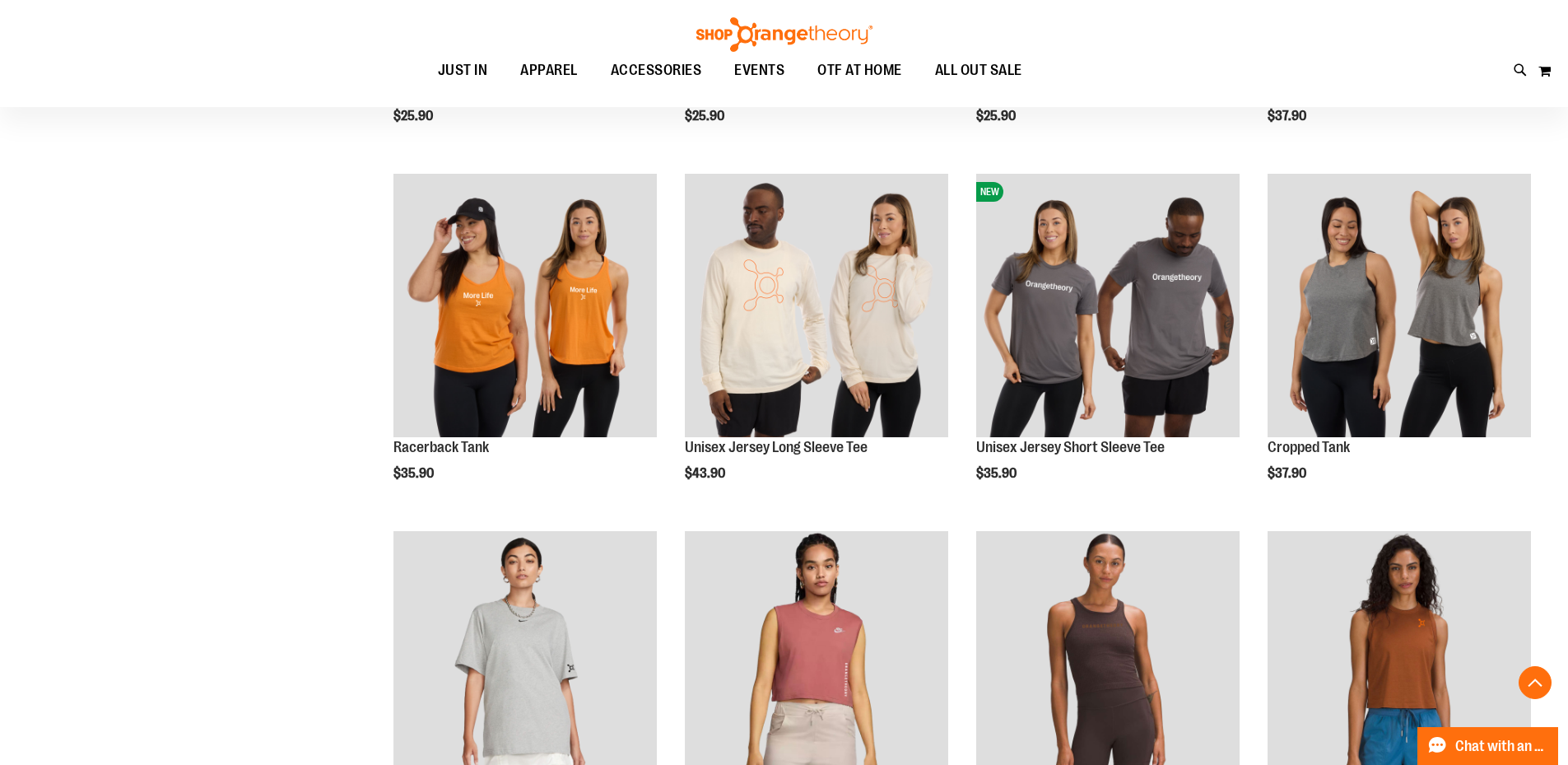
scroll to position [1468, 0]
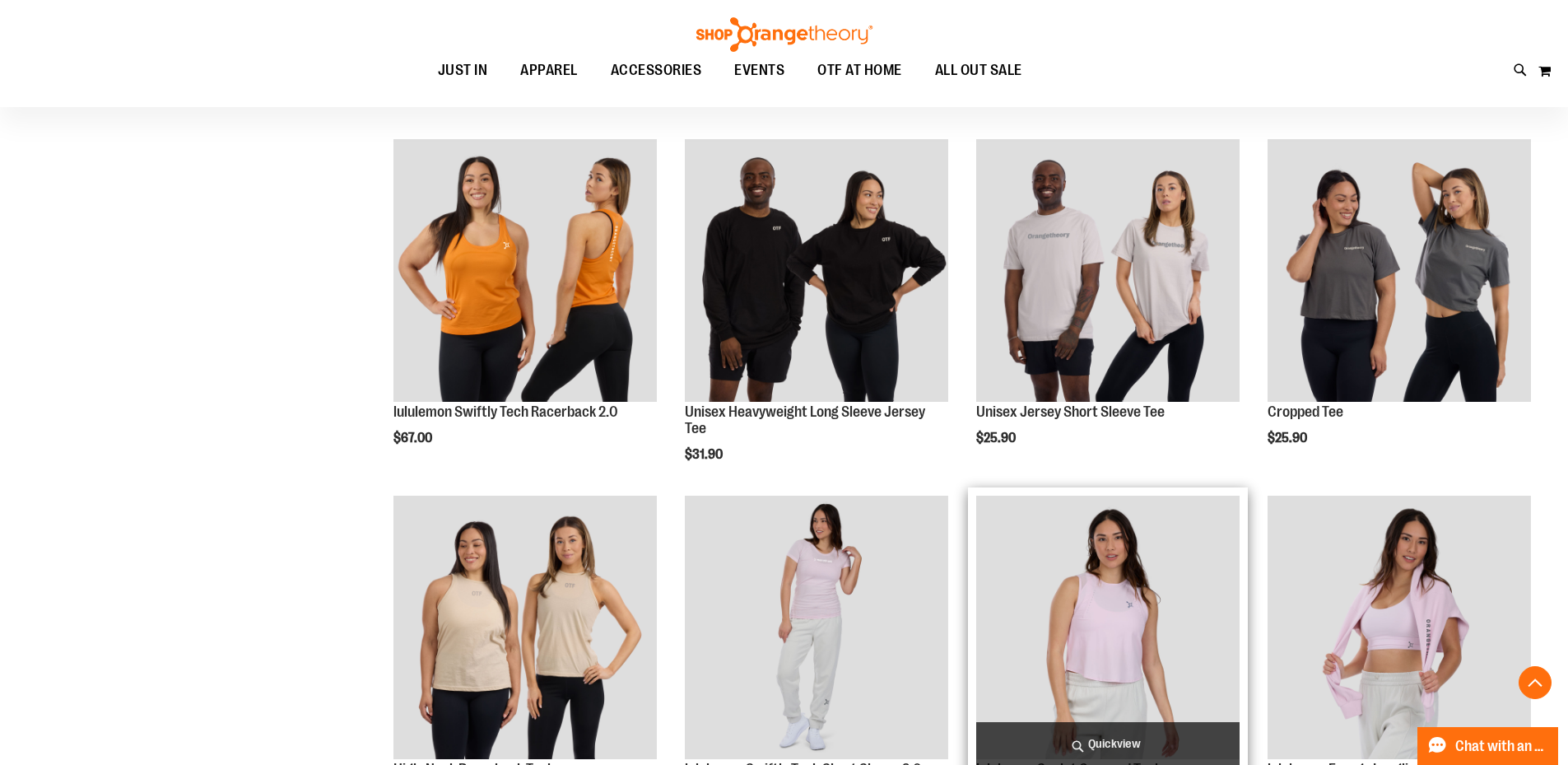
scroll to position [2072, 0]
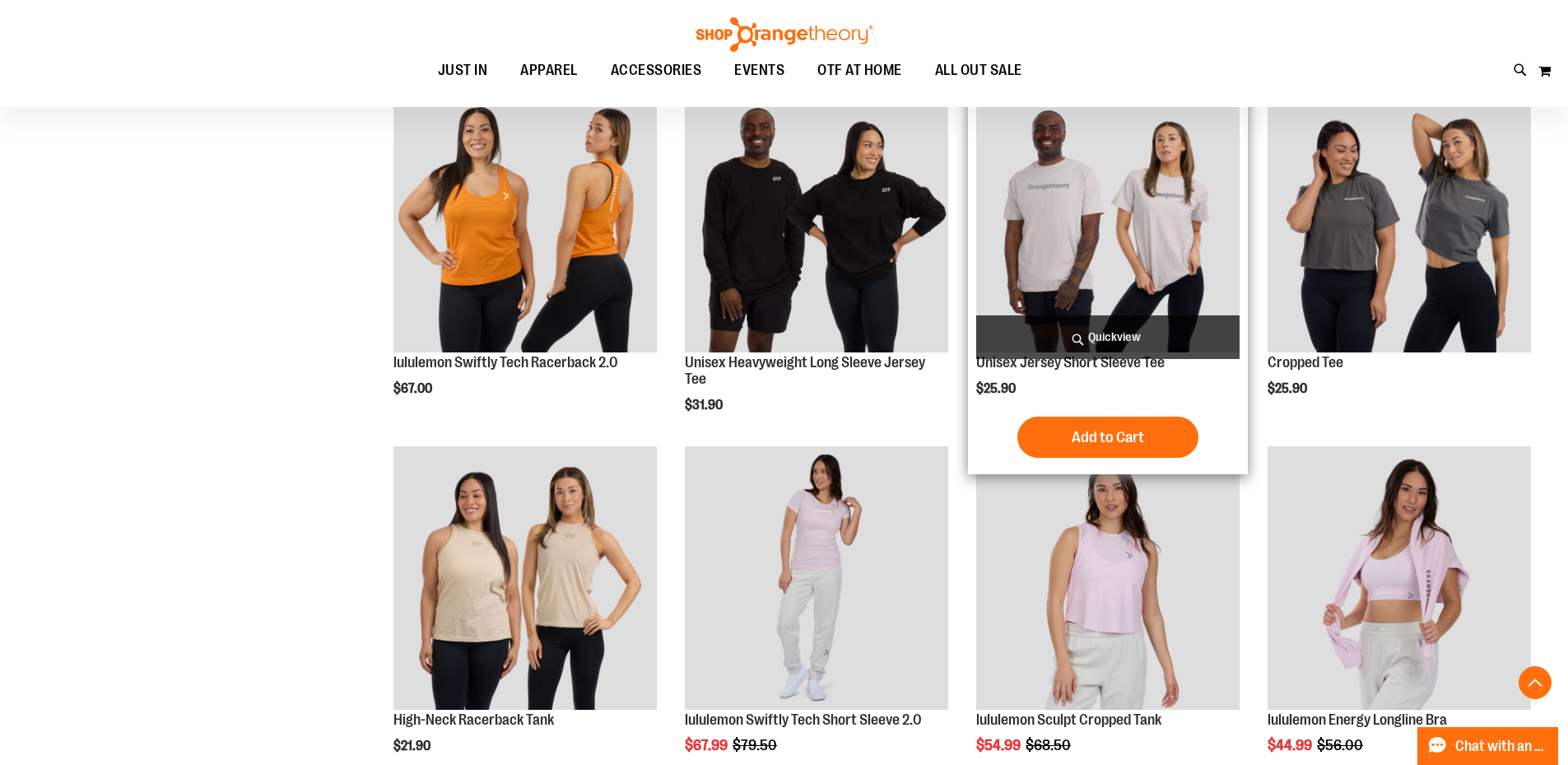
type input "**********"
click at [1124, 283] on img "product" at bounding box center [1108, 222] width 264 height 264
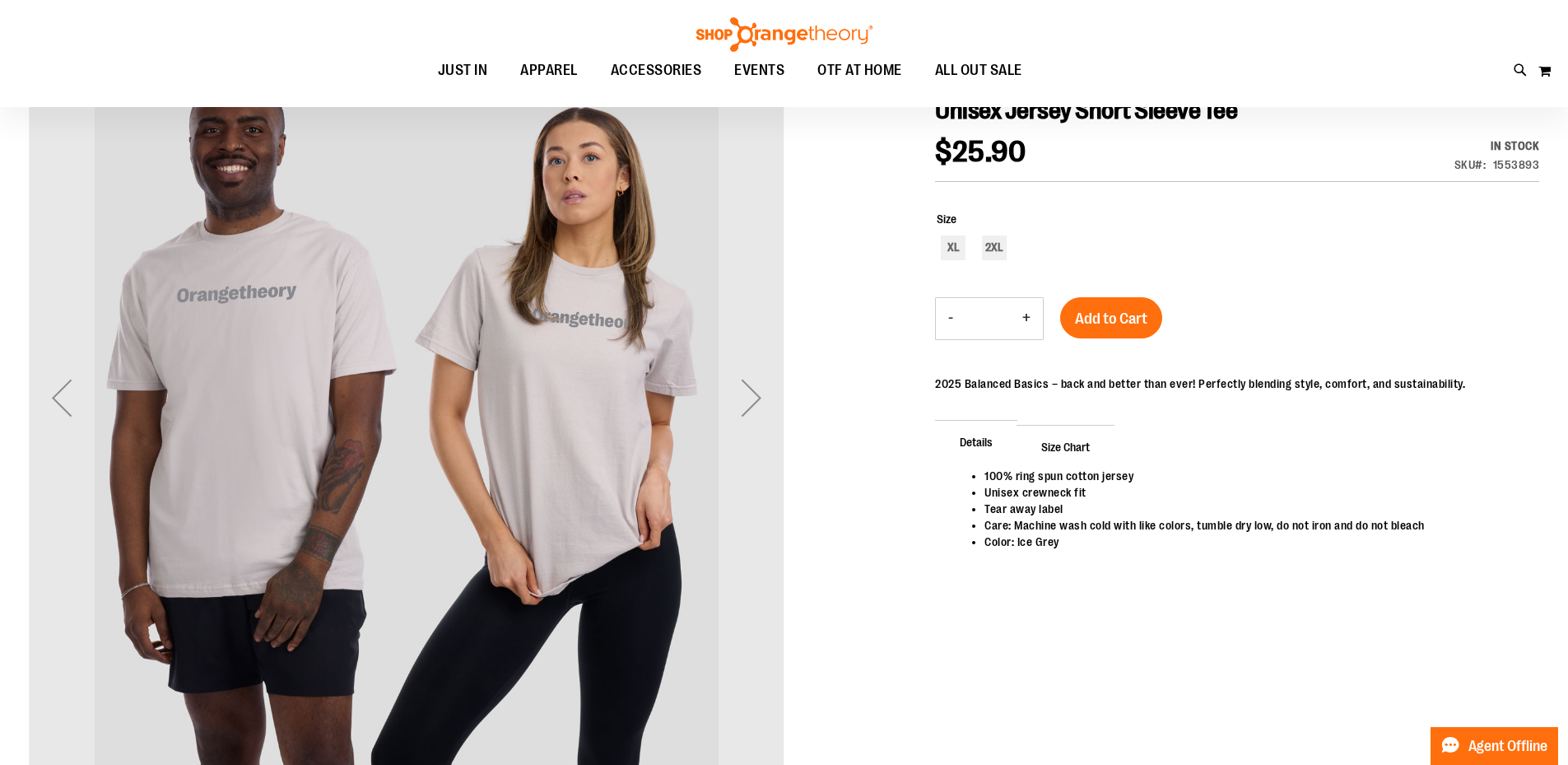
scroll to position [37, 0]
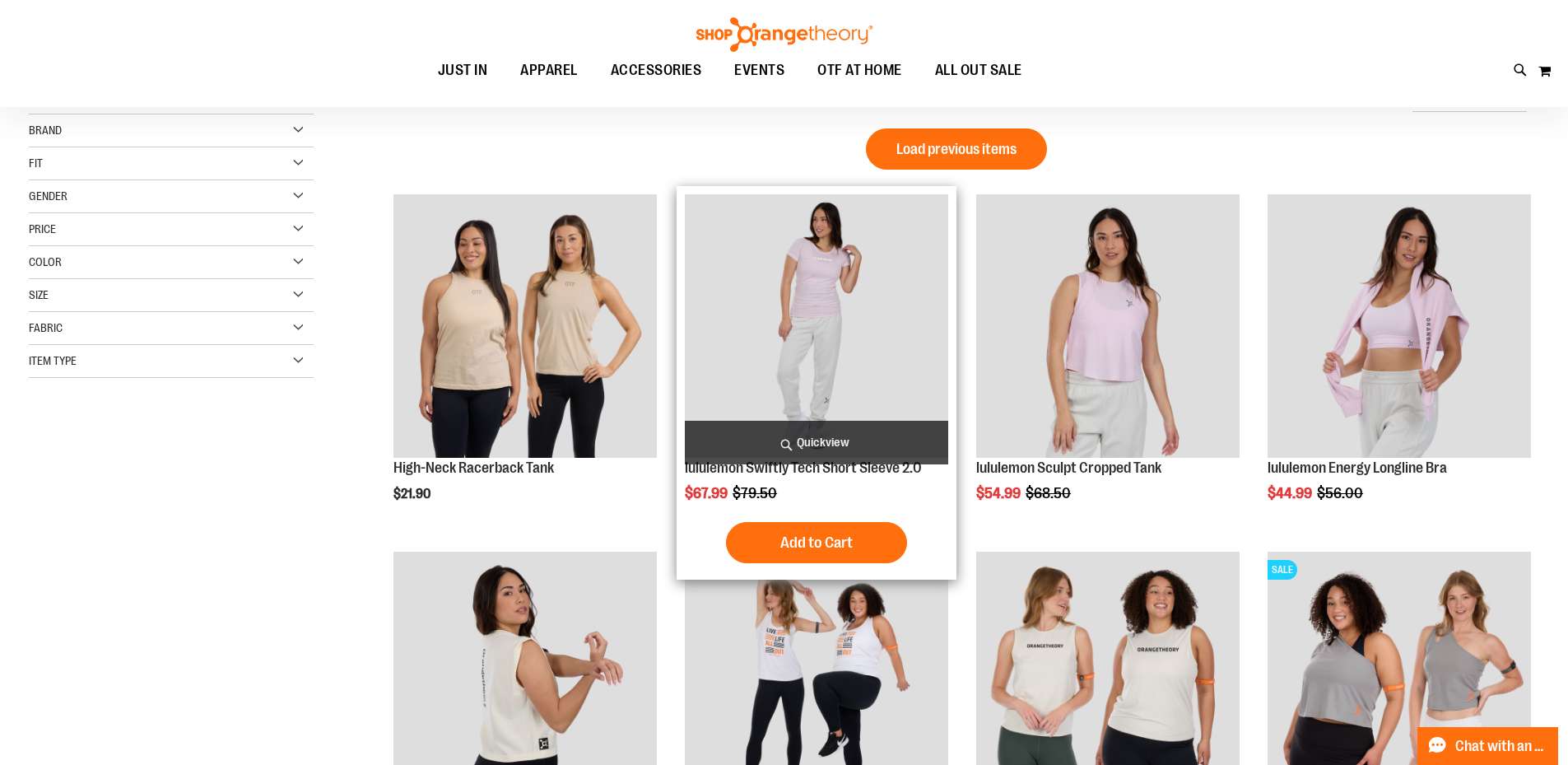
scroll to position [216, 0]
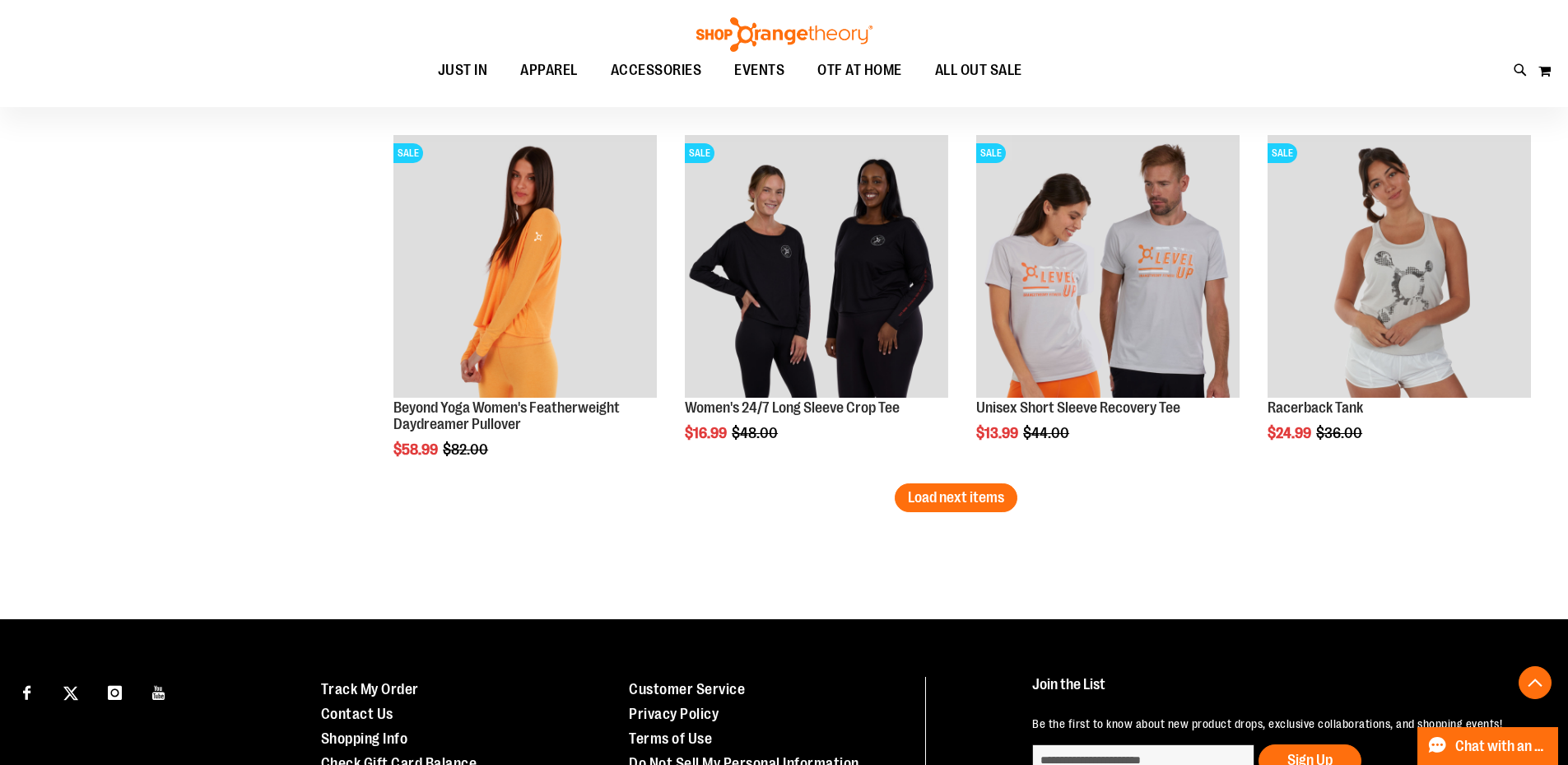
scroll to position [2960, 0]
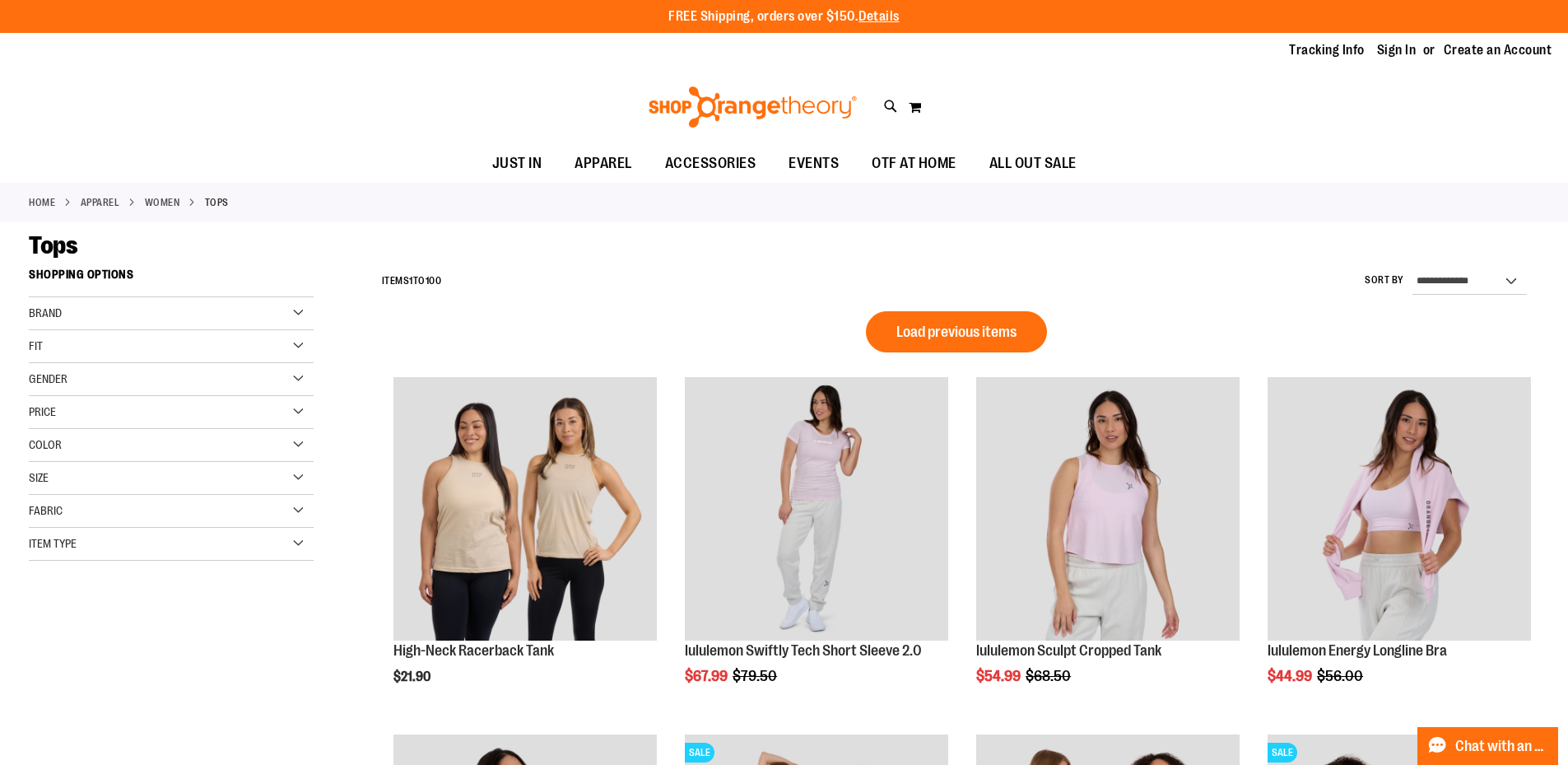
type input "**********"
click at [246, 301] on div "Brand" at bounding box center [171, 313] width 284 height 33
click at [64, 364] on link "lululemon" at bounding box center [161, 364] width 273 height 17
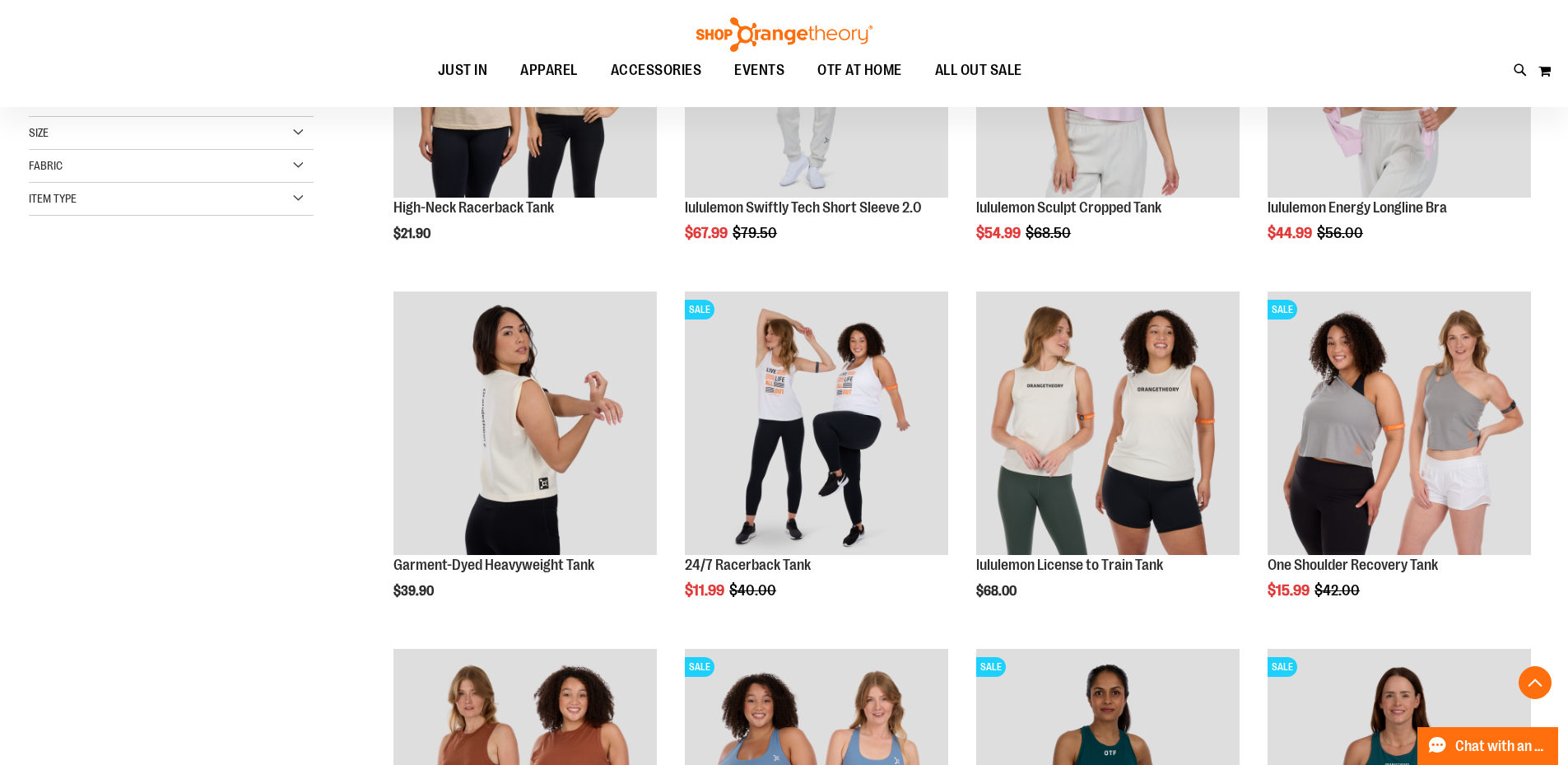
scroll to position [316, 0]
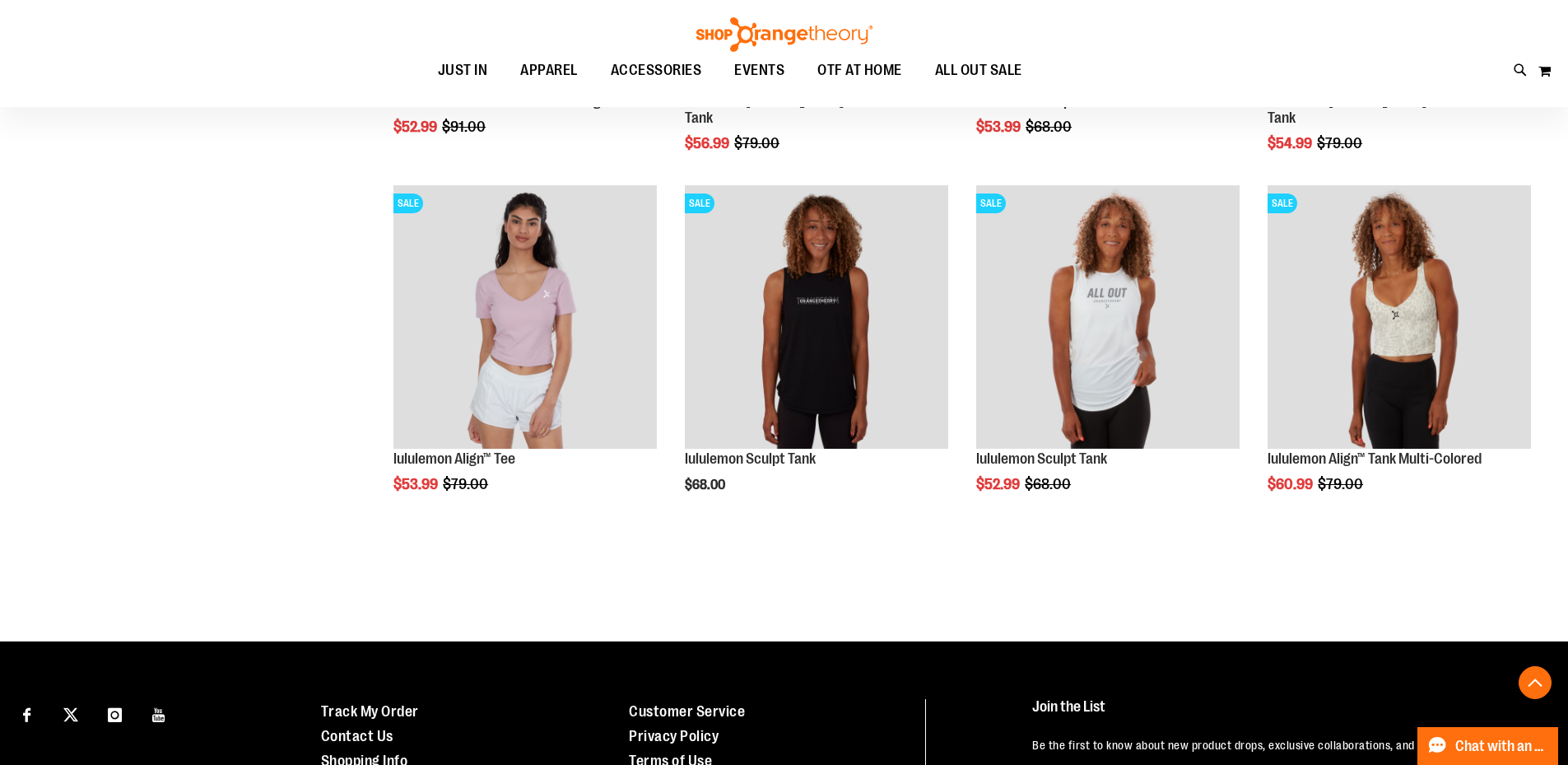
scroll to position [1415, 0]
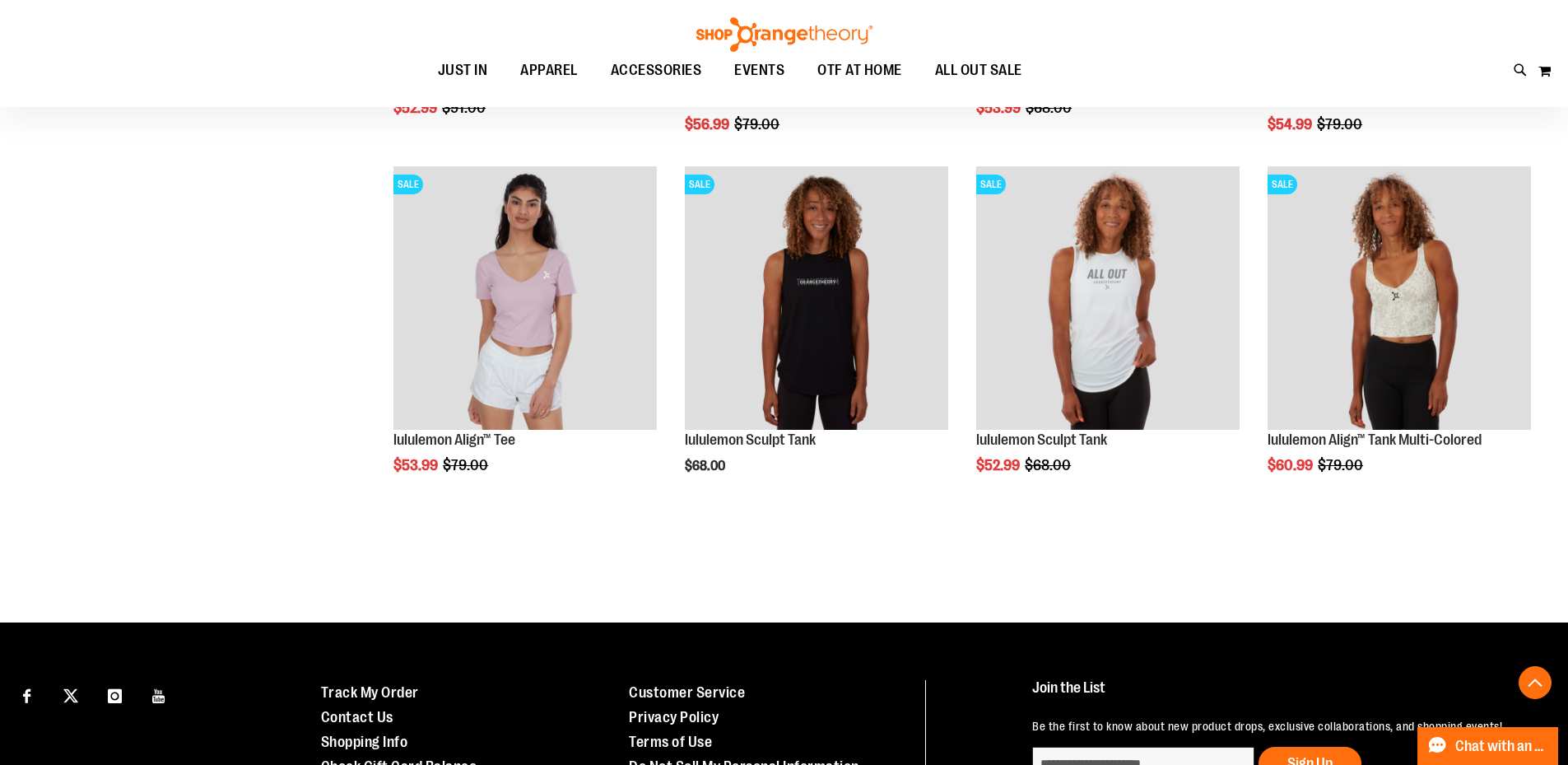
drag, startPoint x: 1567, startPoint y: 532, endPoint x: 1572, endPoint y: 510, distance: 22.6
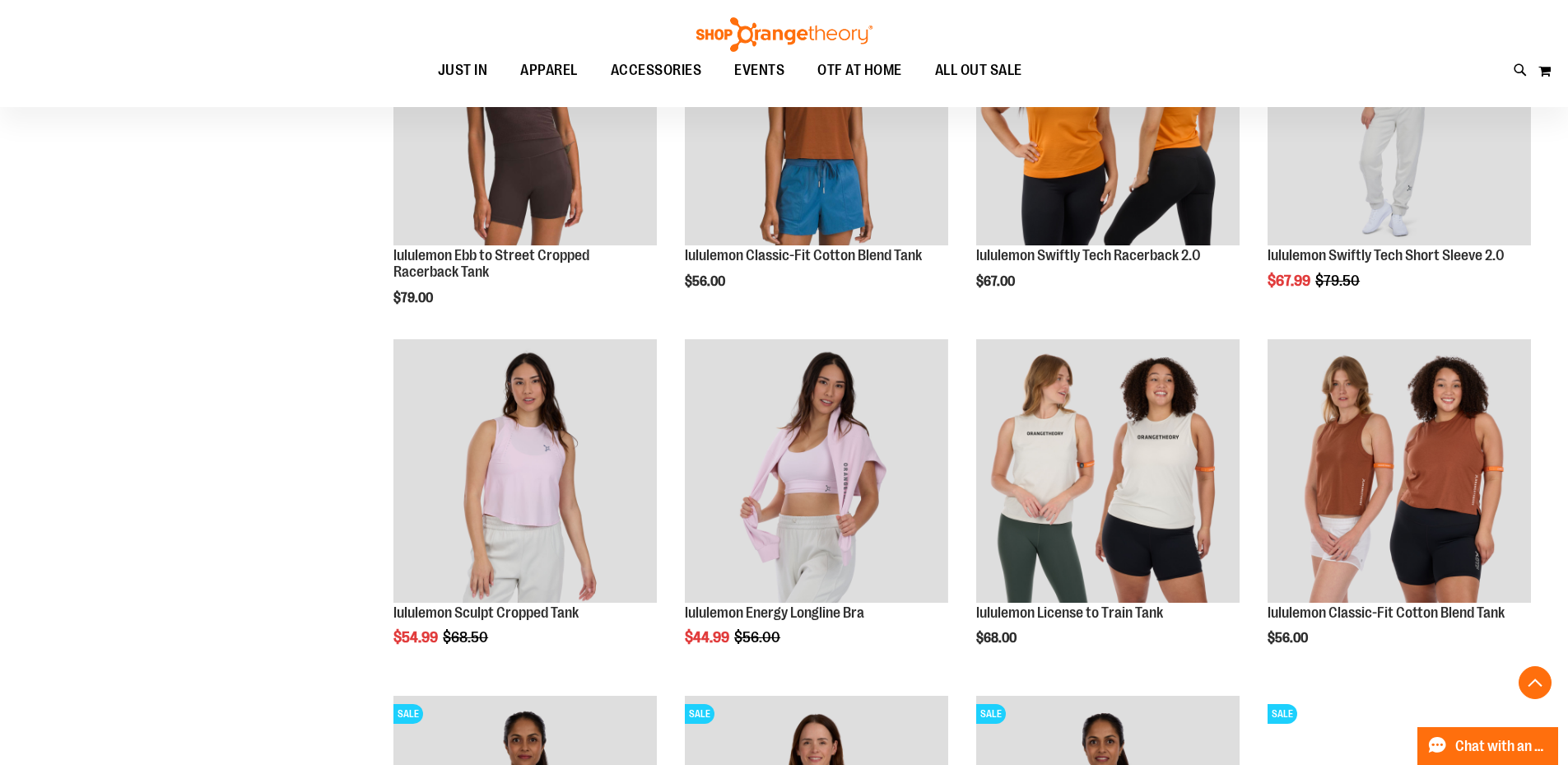
scroll to position [522, 0]
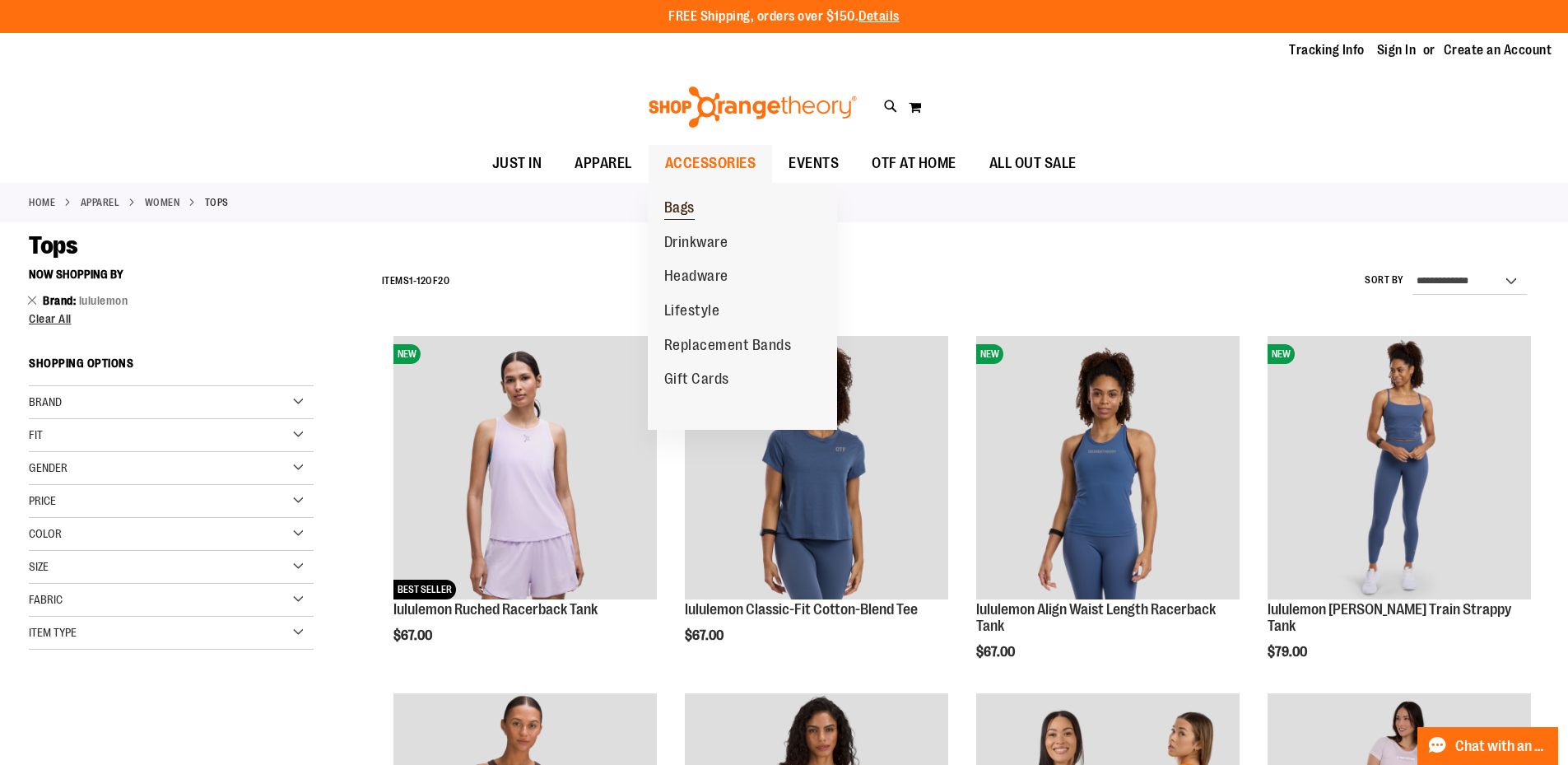
click at [679, 204] on span "Bags" at bounding box center [680, 209] width 30 height 21
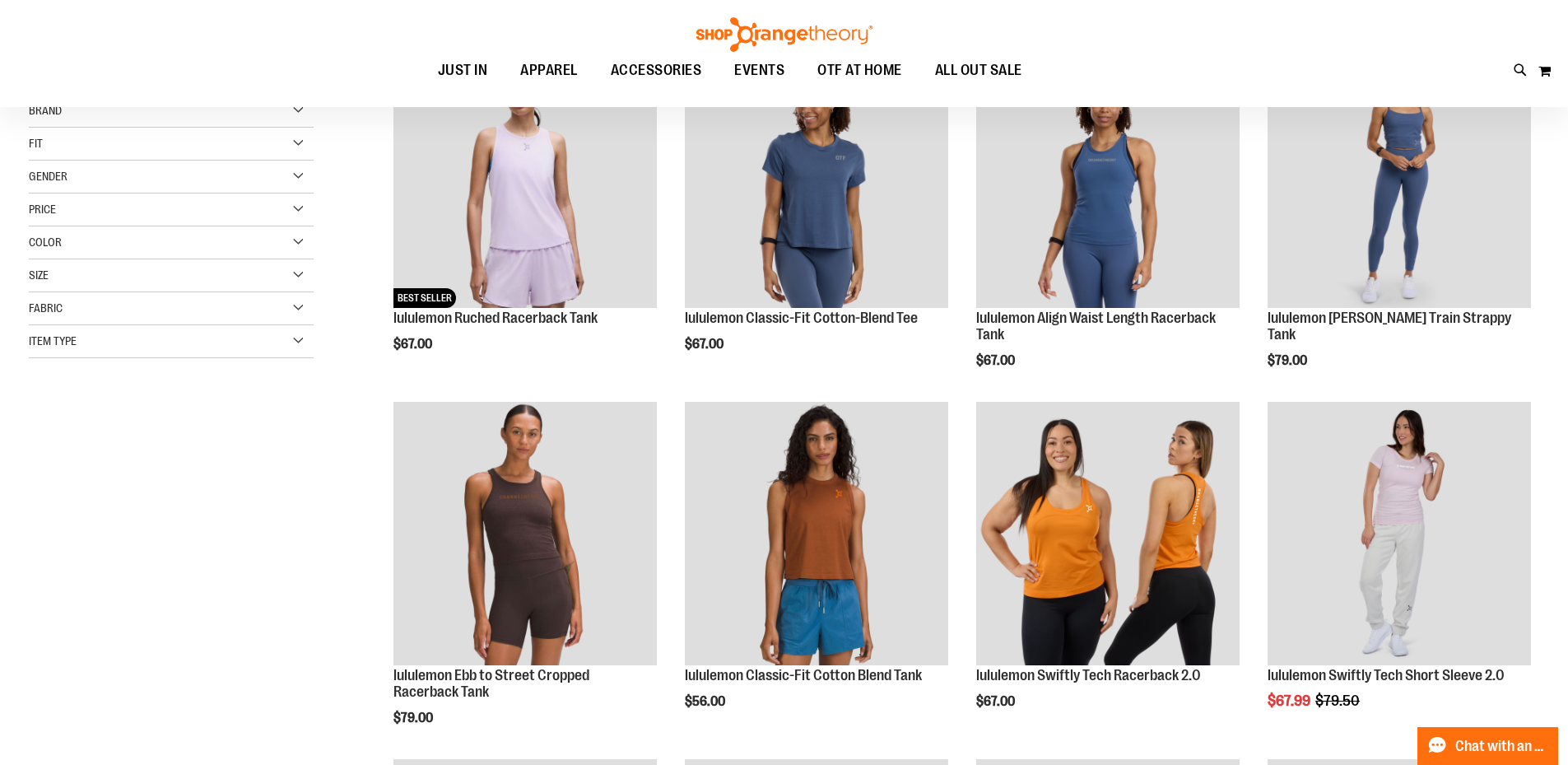
scroll to position [130, 0]
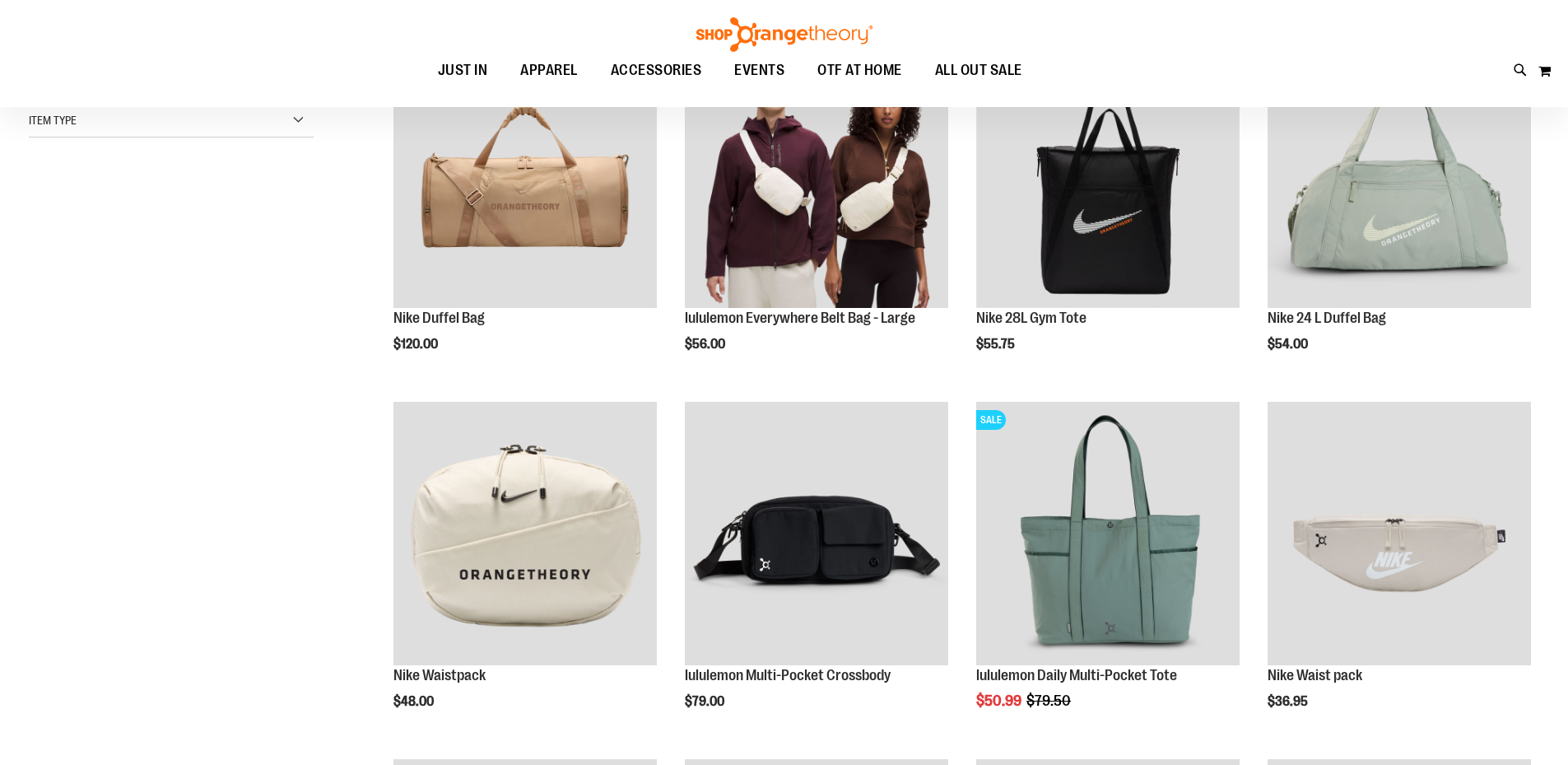
scroll to position [109, 0]
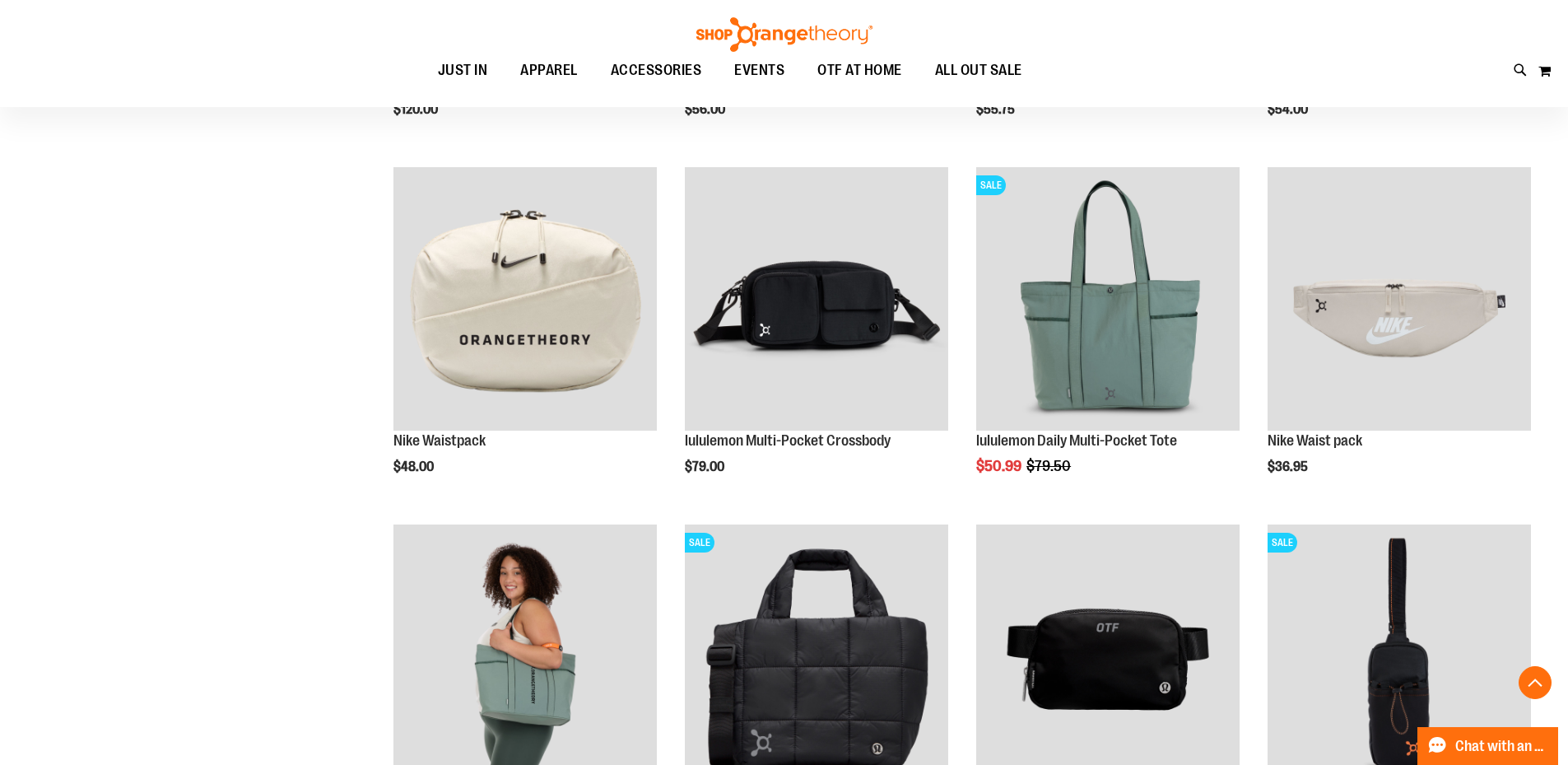
scroll to position [328, 0]
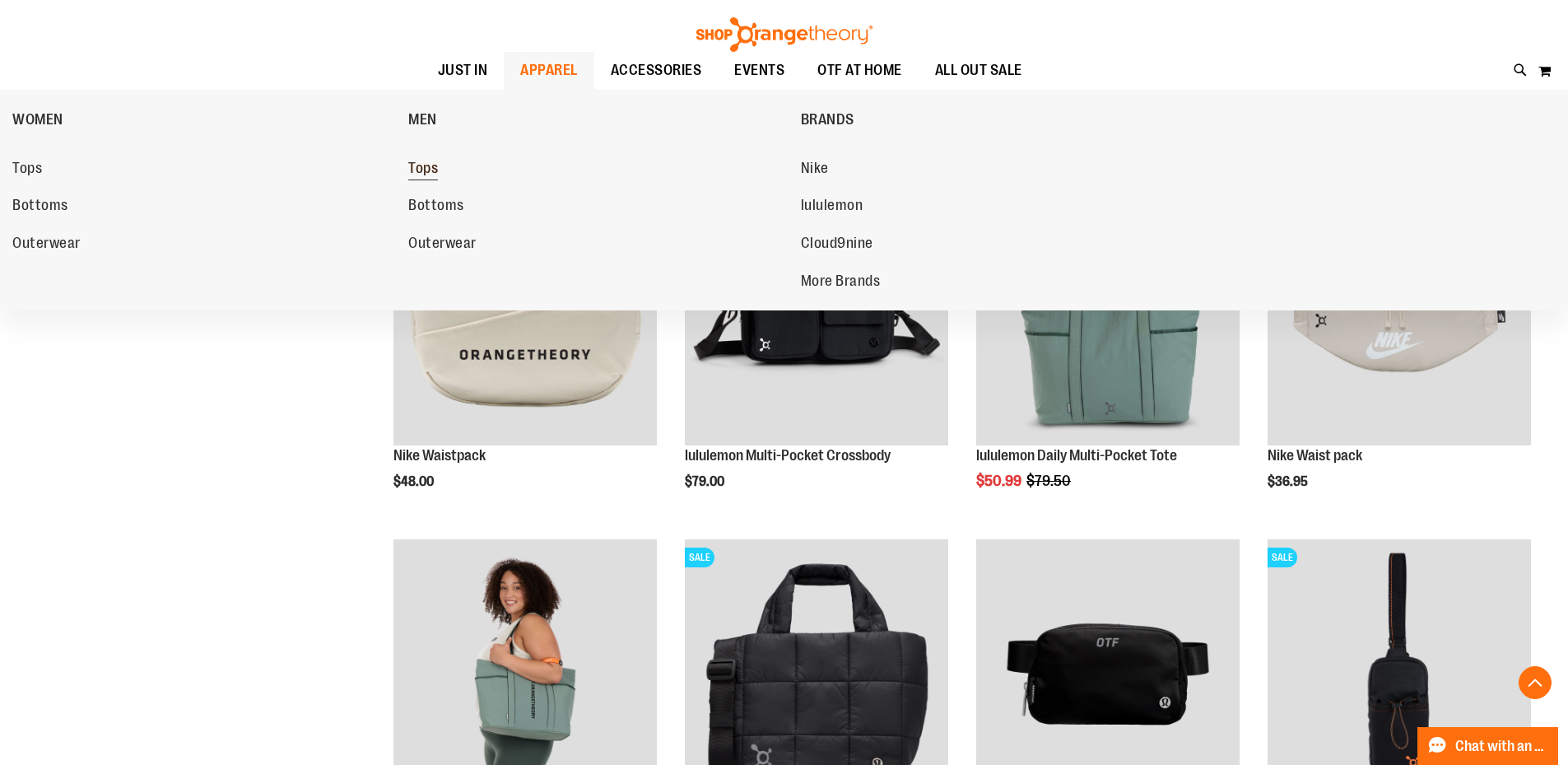
type input "**********"
click at [424, 165] on span "Tops" at bounding box center [423, 170] width 29 height 21
click at [422, 173] on span "Tops" at bounding box center [423, 170] width 29 height 21
click at [434, 169] on span "Tops" at bounding box center [423, 170] width 29 height 21
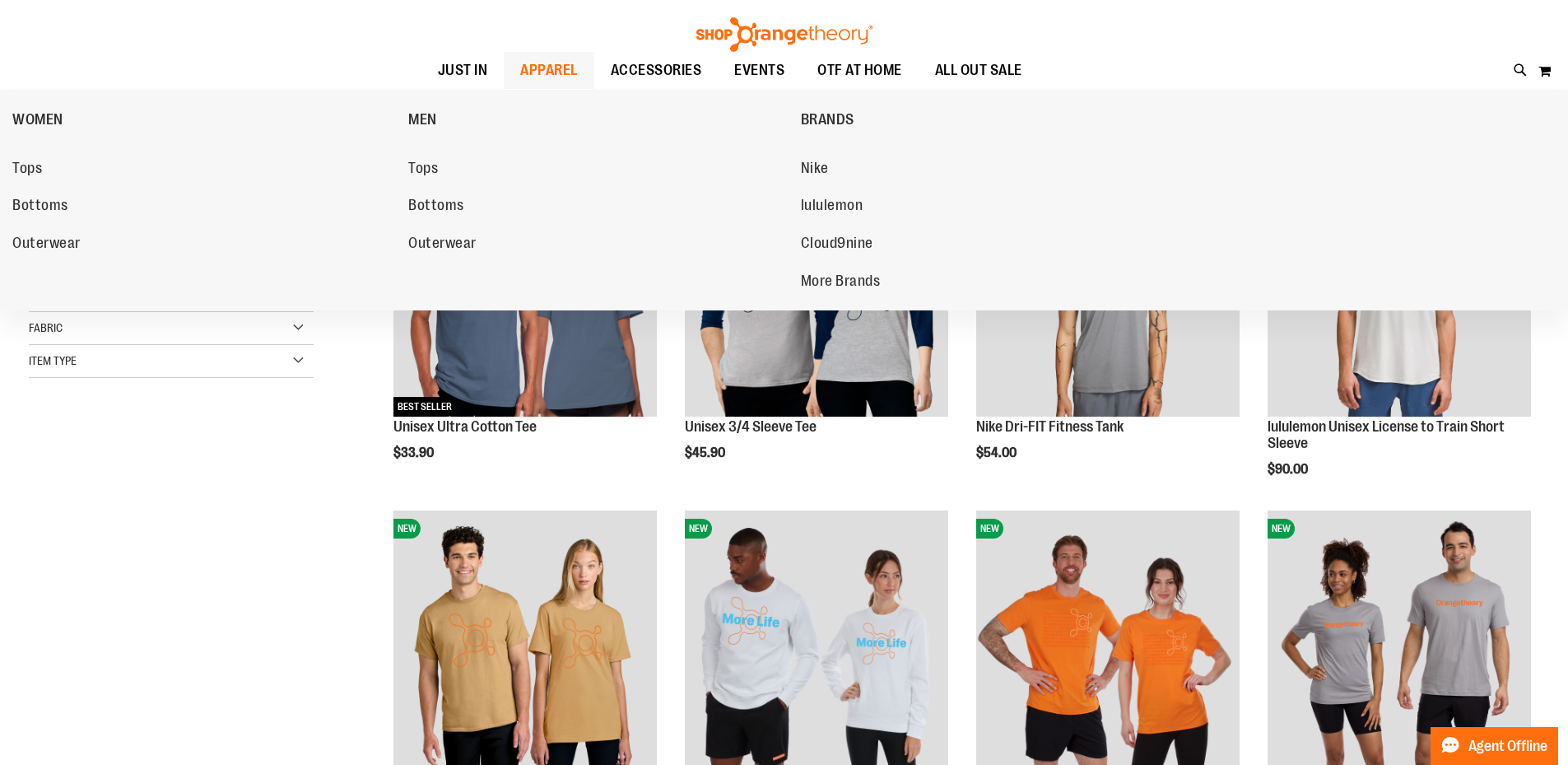
scroll to position [273, 0]
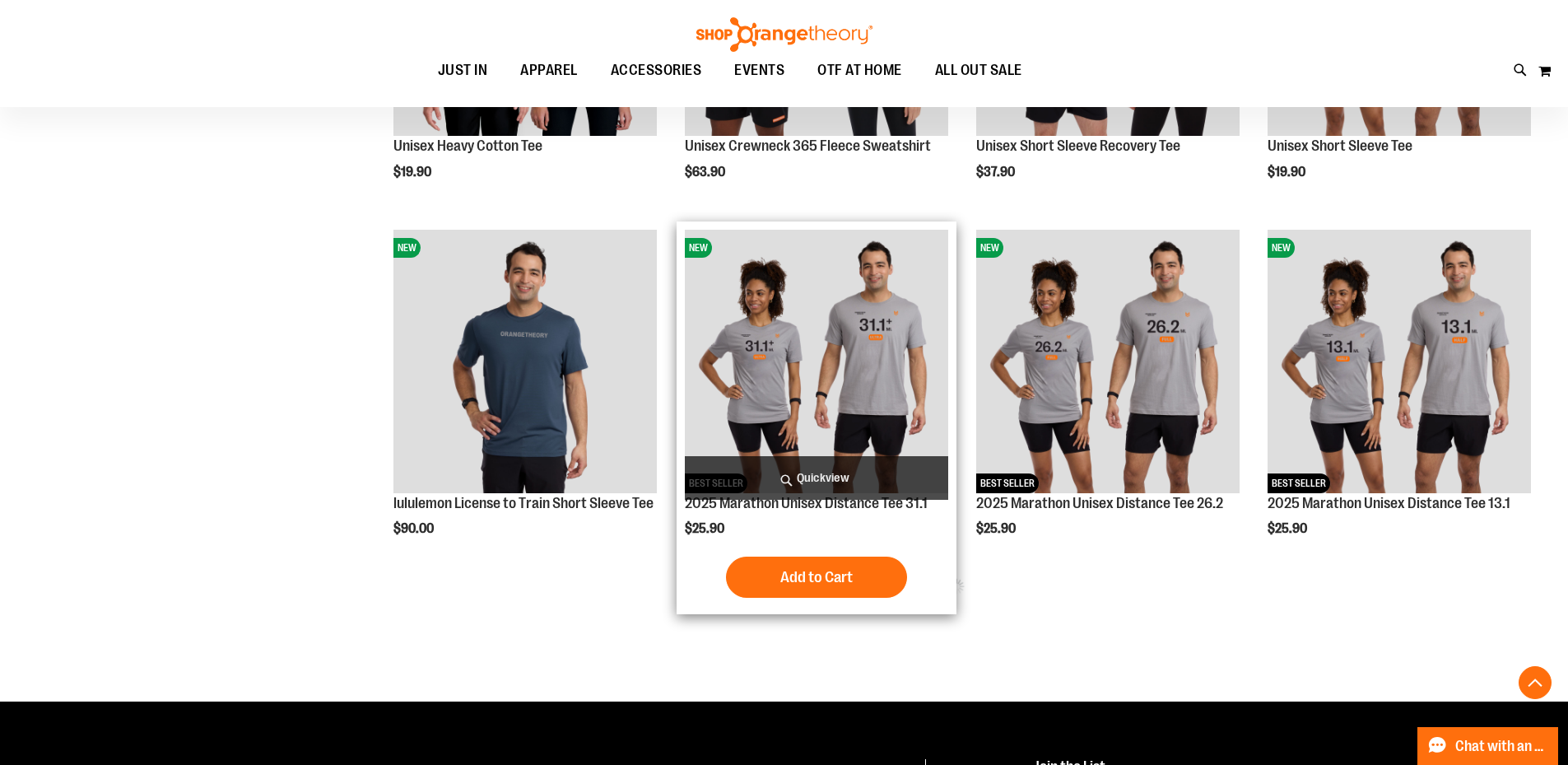
scroll to position [658, 0]
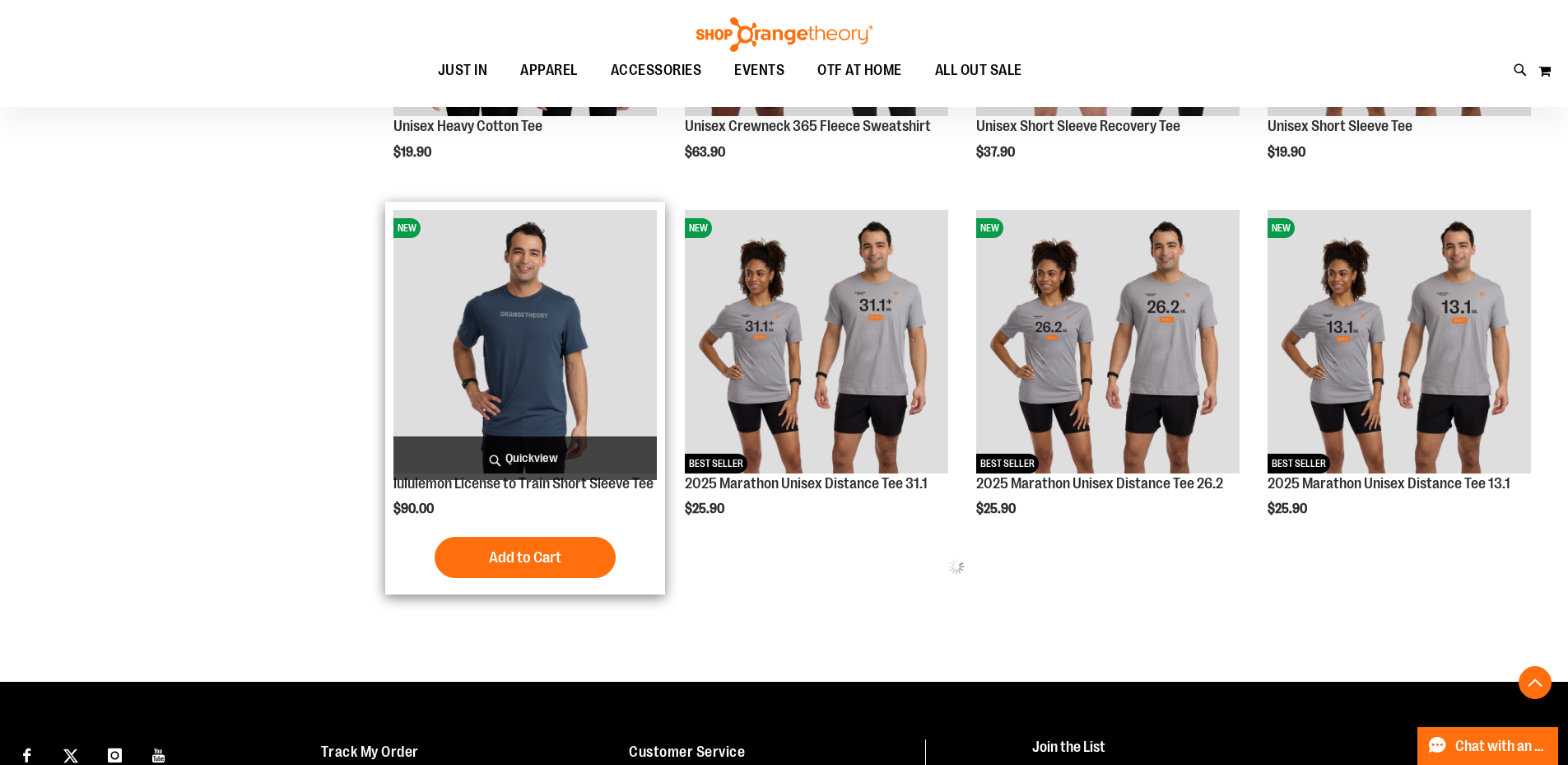
type input "**********"
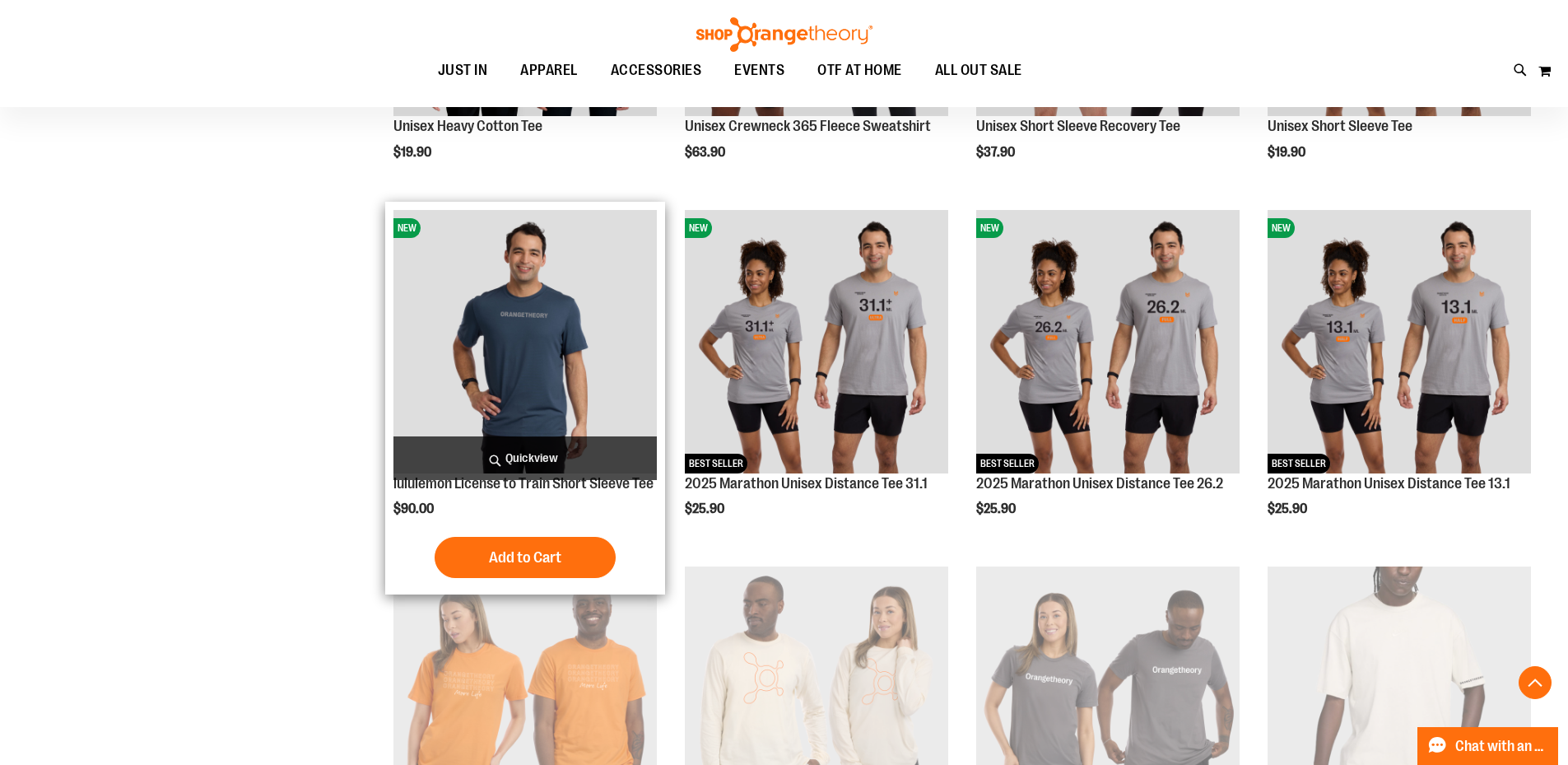
click at [597, 416] on img "product" at bounding box center [525, 341] width 264 height 264
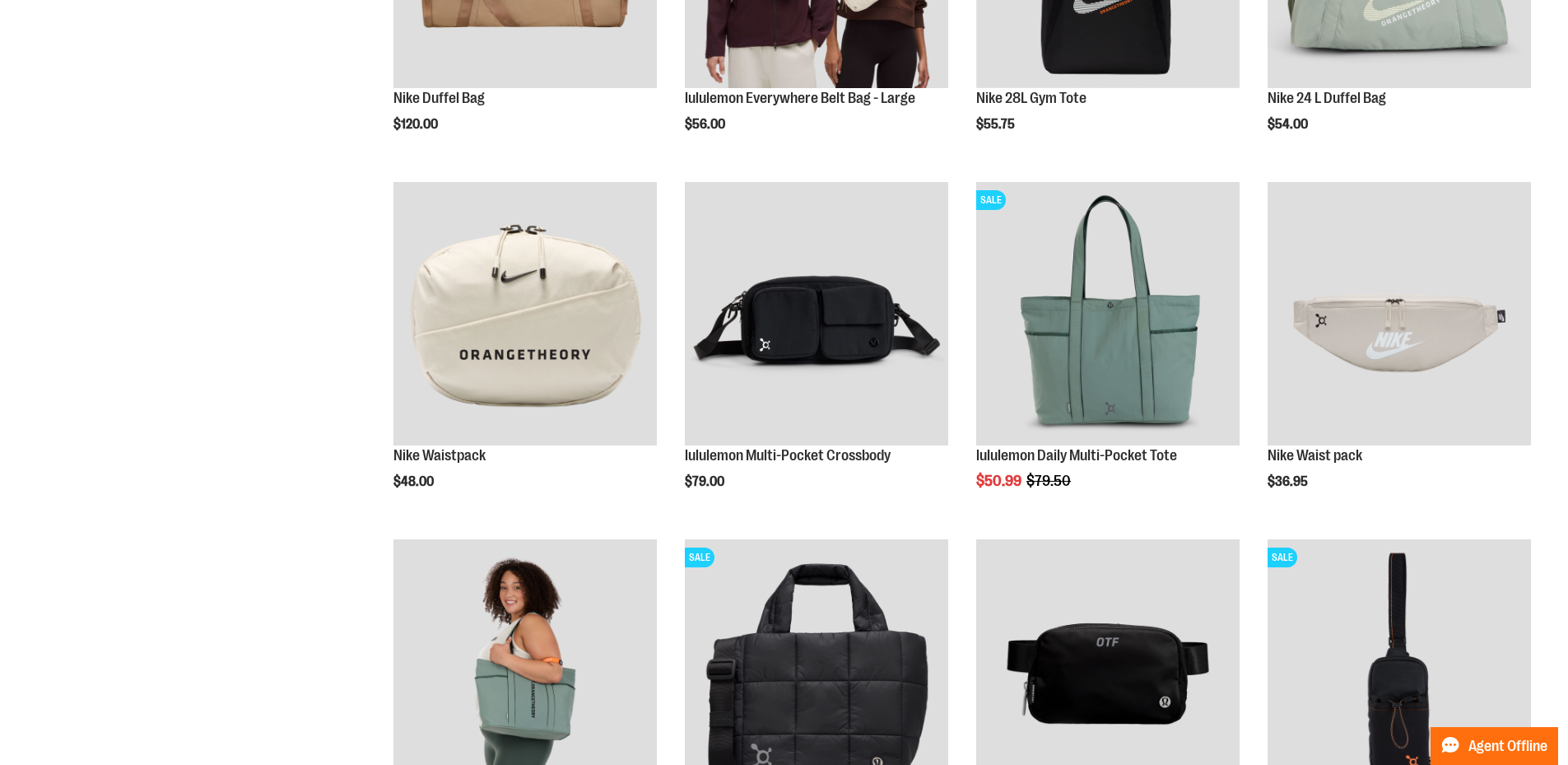
scroll to position [511, 0]
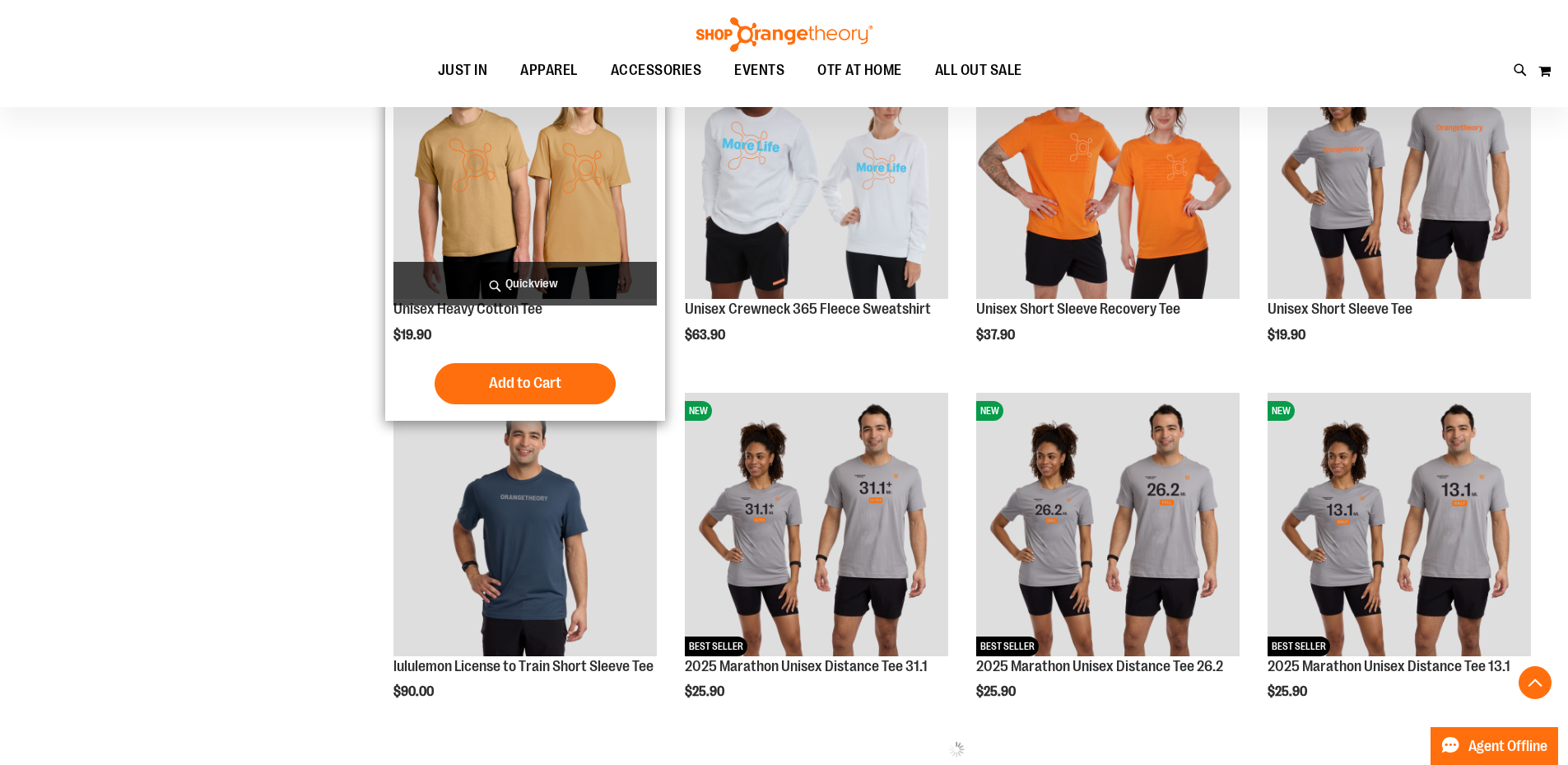
scroll to position [657, 0]
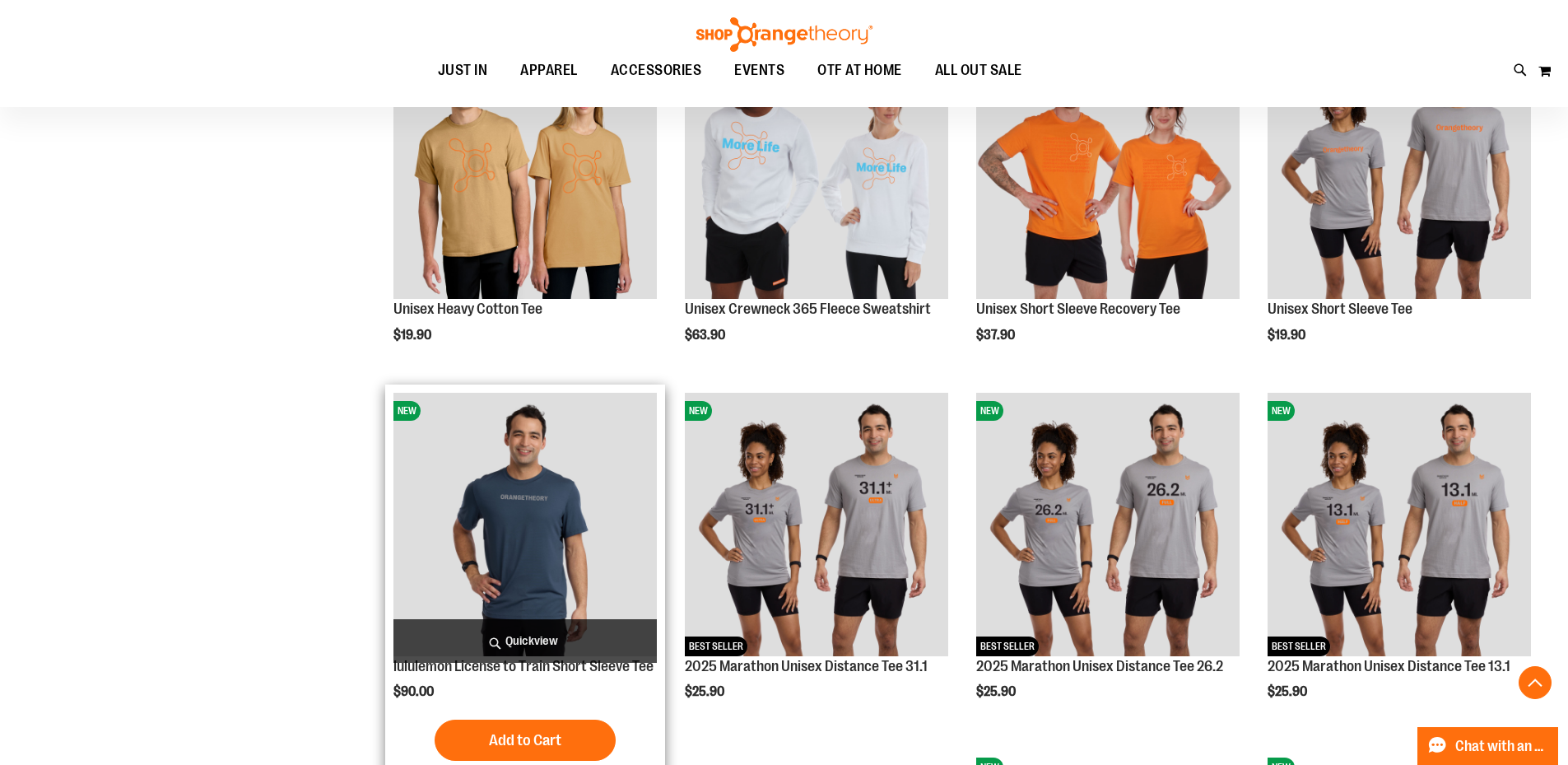
type input "**********"
click at [604, 497] on img "product" at bounding box center [525, 524] width 264 height 264
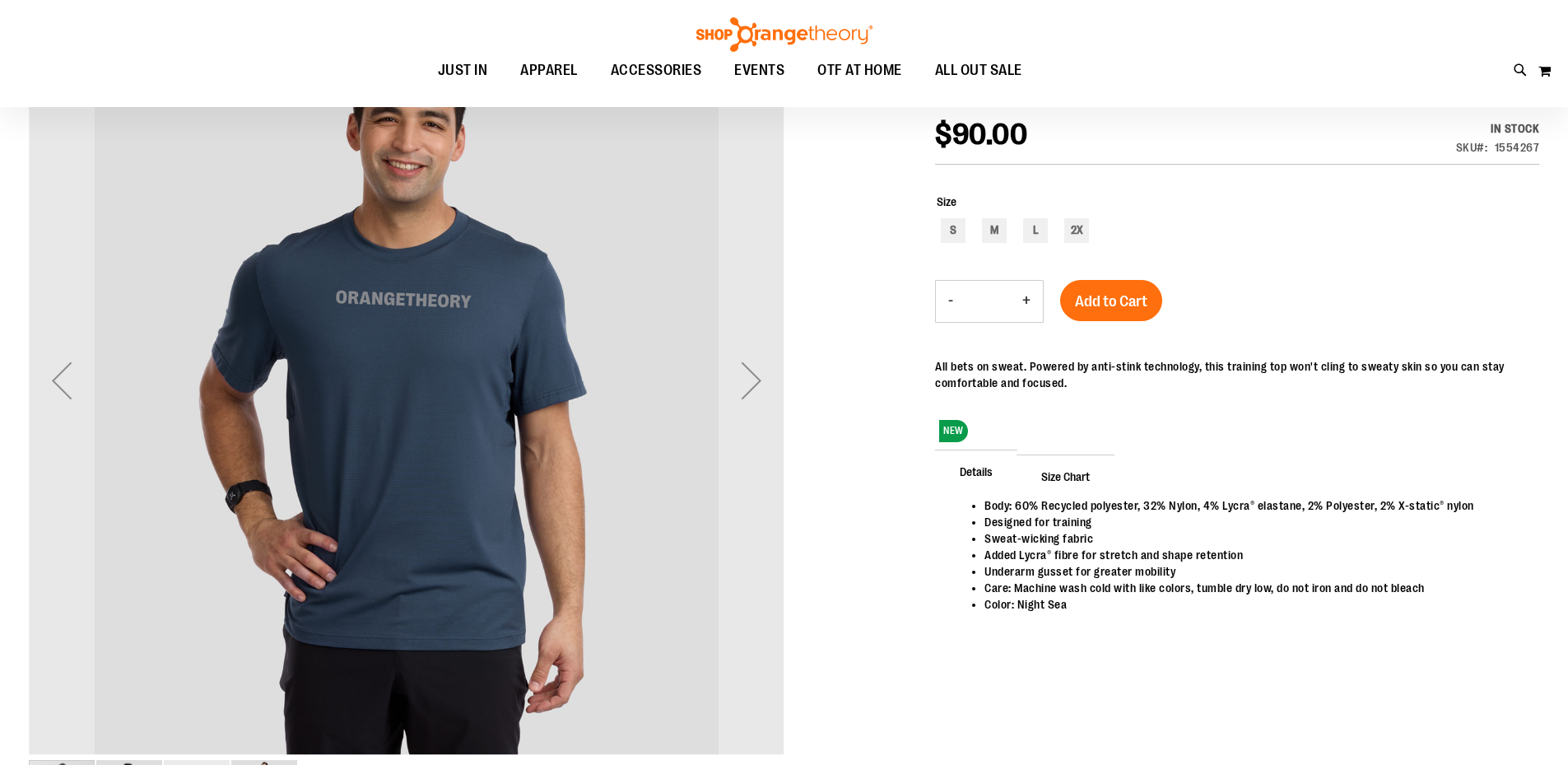
scroll to position [54, 0]
type input "**********"
click at [741, 377] on div "Next" at bounding box center [751, 379] width 65 height 65
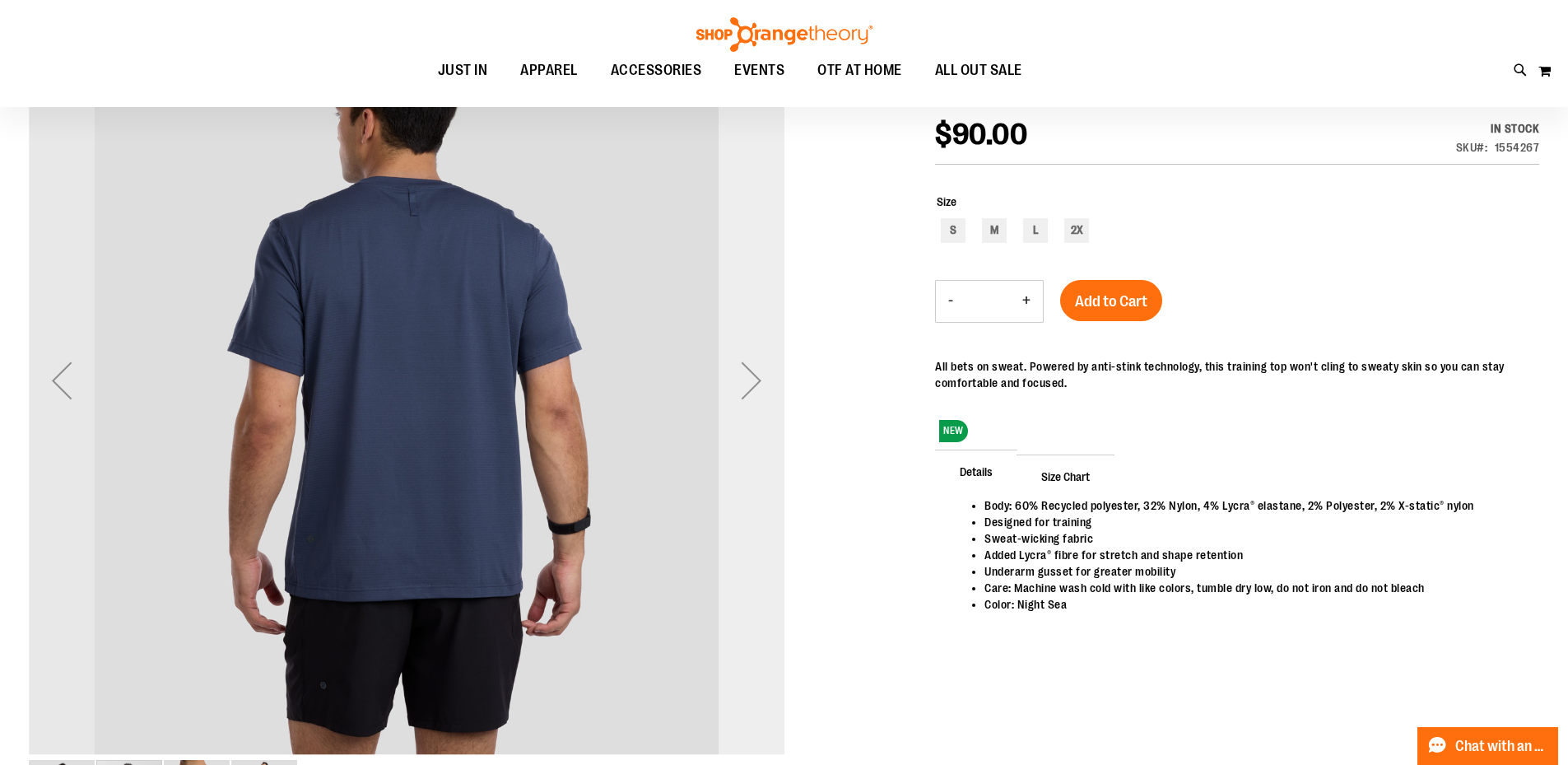
click at [741, 377] on div "Next" at bounding box center [751, 379] width 65 height 65
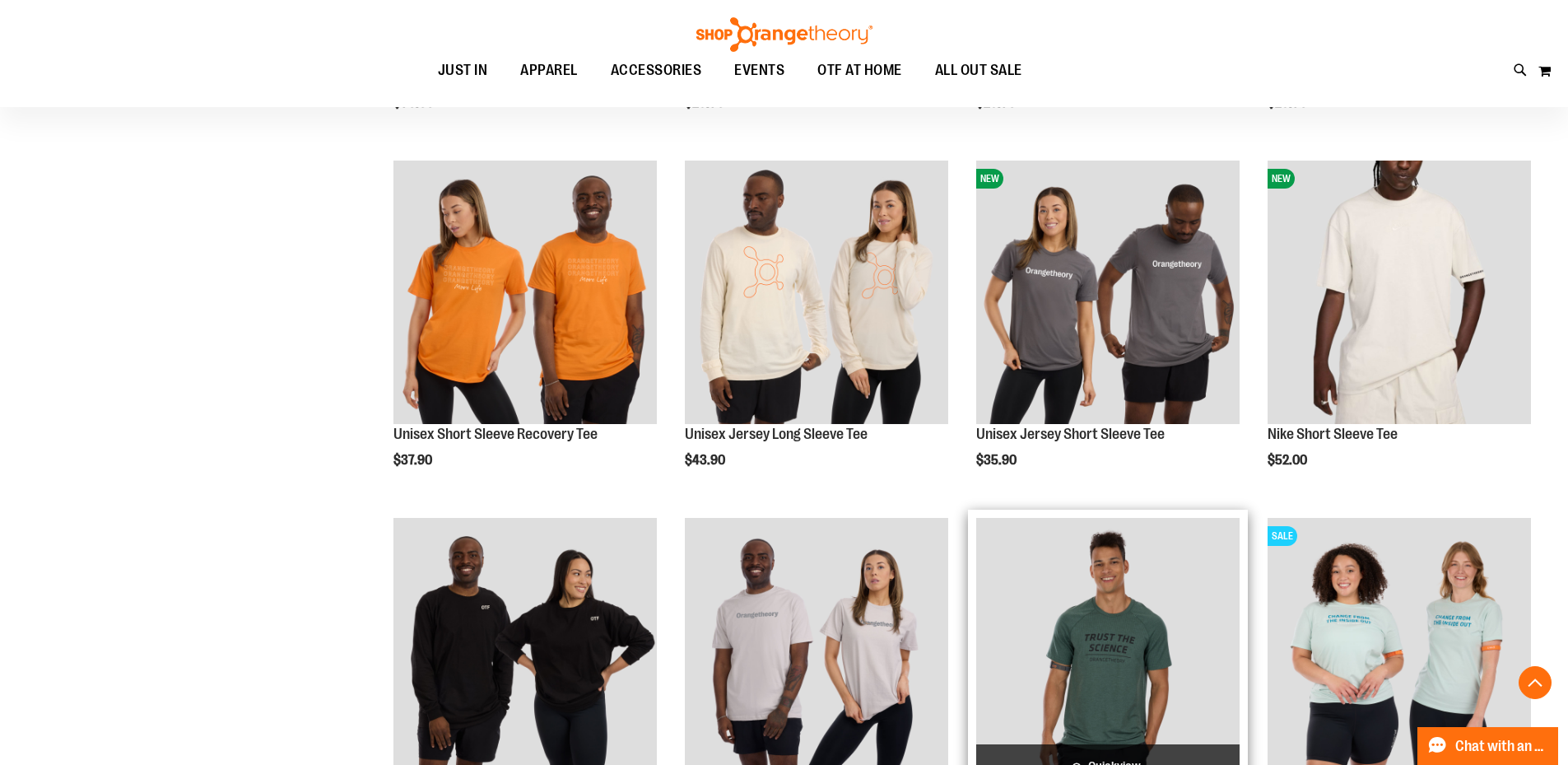
scroll to position [1079, 0]
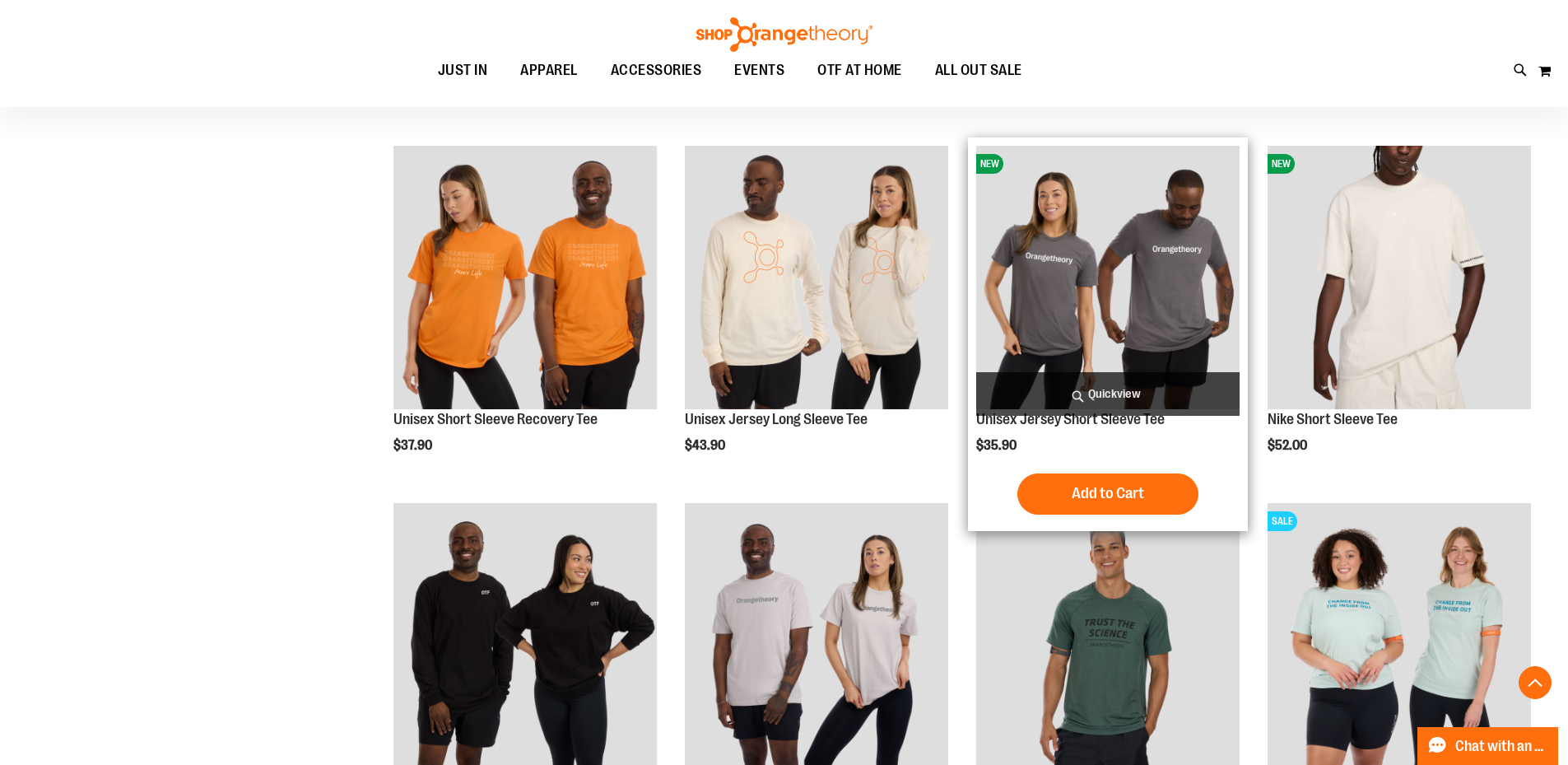
type input "**********"
click at [1171, 328] on img "product" at bounding box center [1108, 278] width 264 height 264
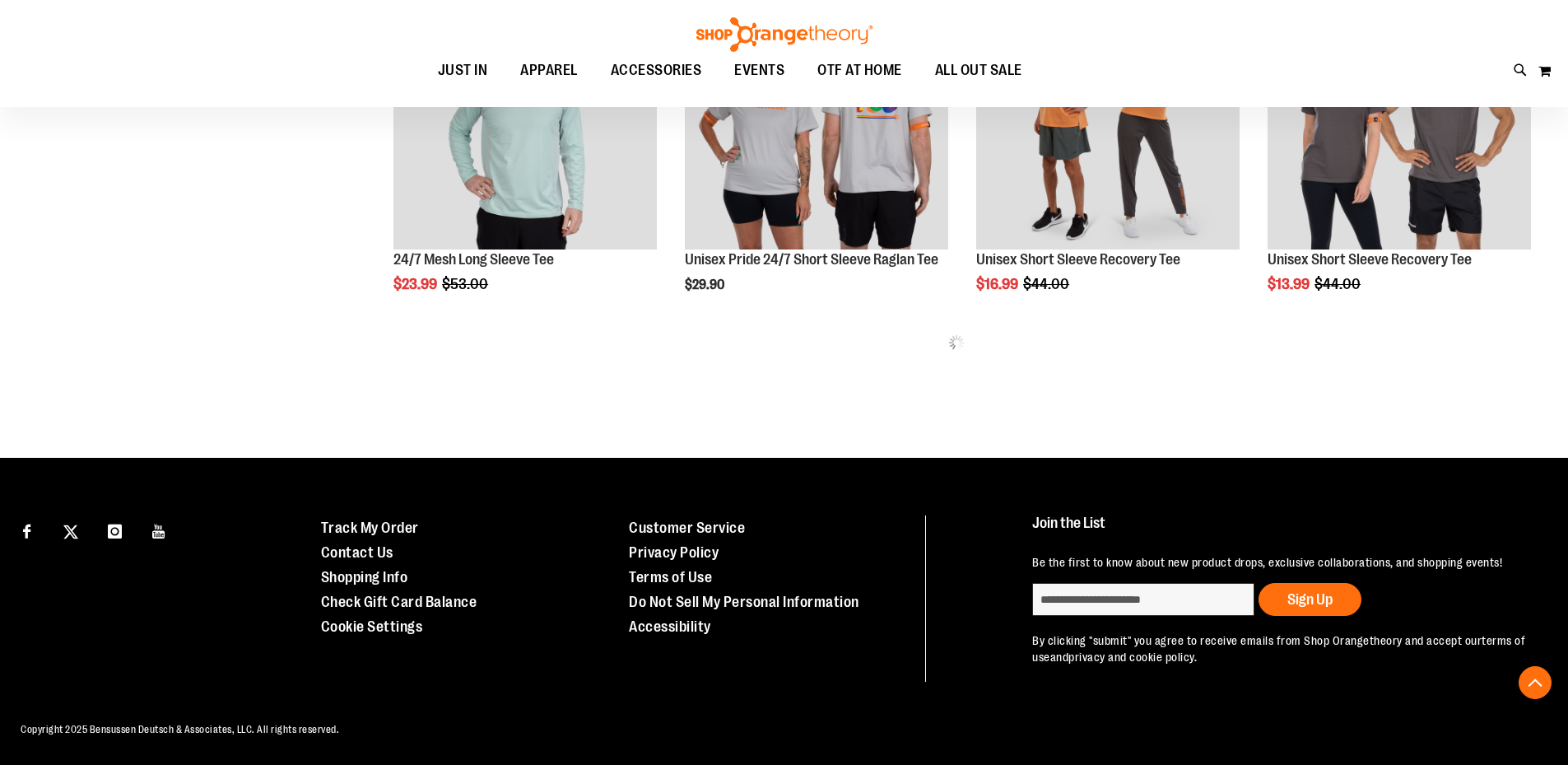
scroll to position [882, 0]
